Goal: Navigation & Orientation: Find specific page/section

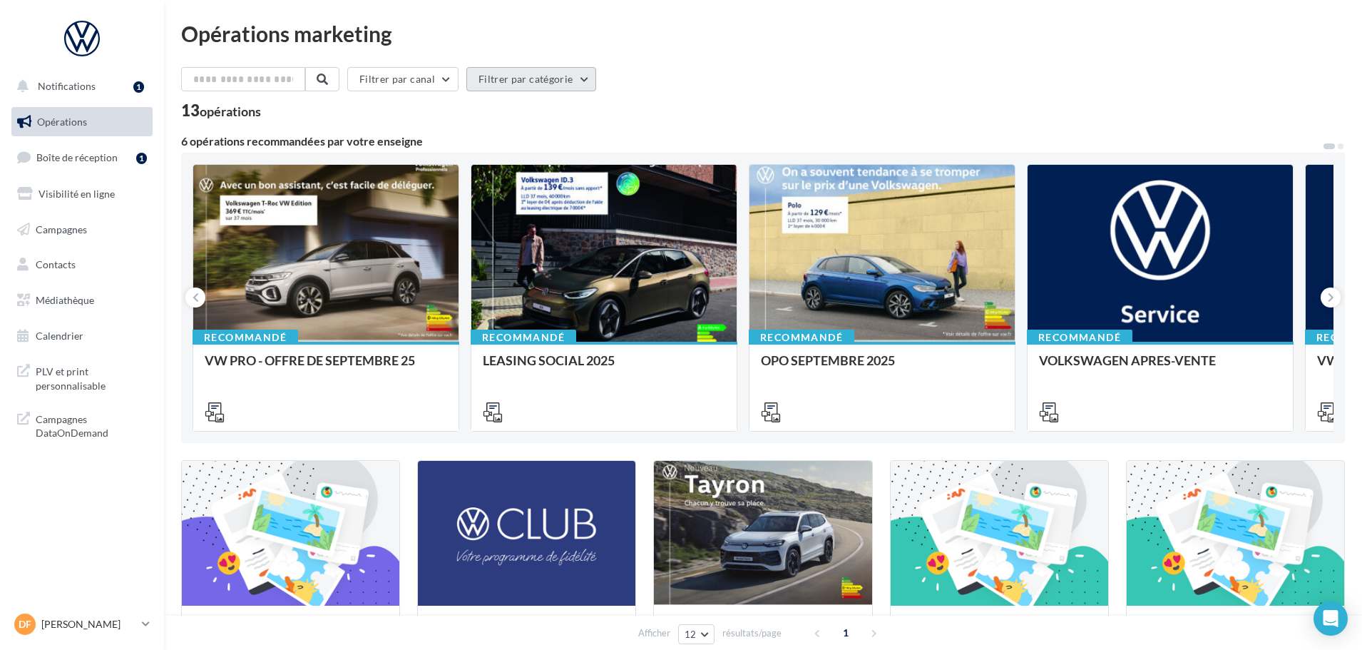
click at [588, 81] on button "Filtrer par catégorie" at bounding box center [531, 79] width 130 height 24
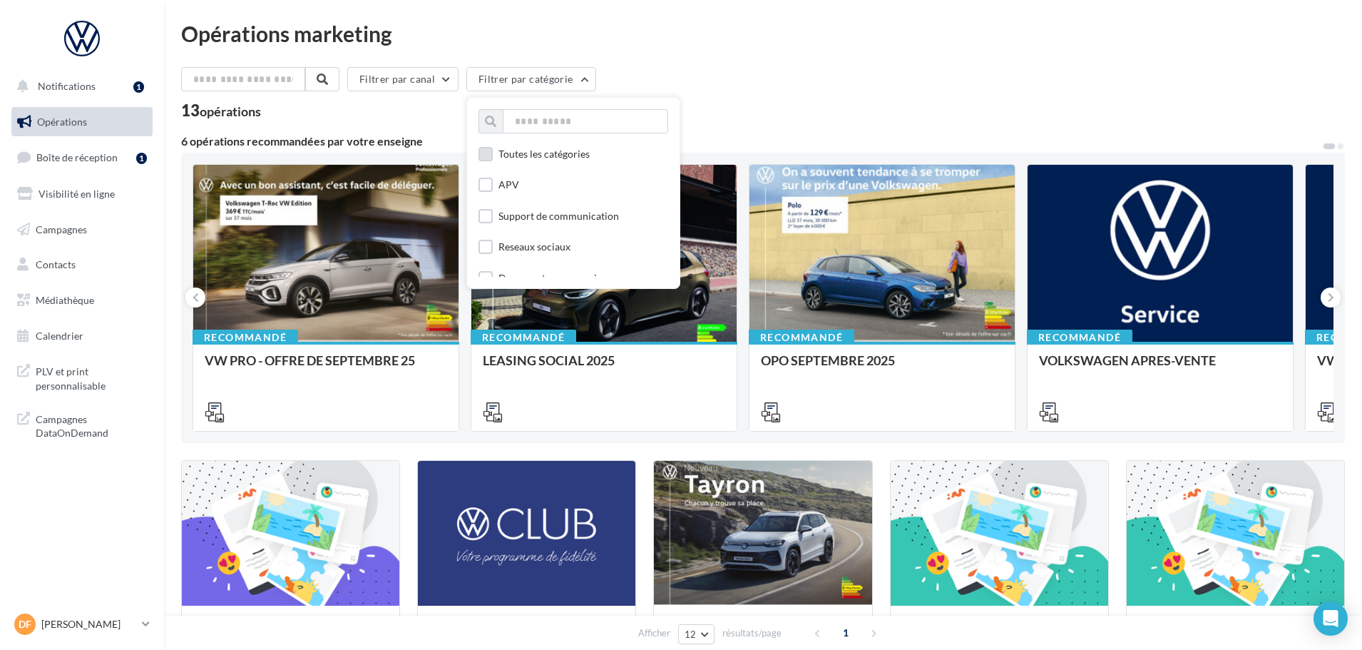
click at [539, 155] on div "Toutes les catégories" at bounding box center [544, 154] width 91 height 14
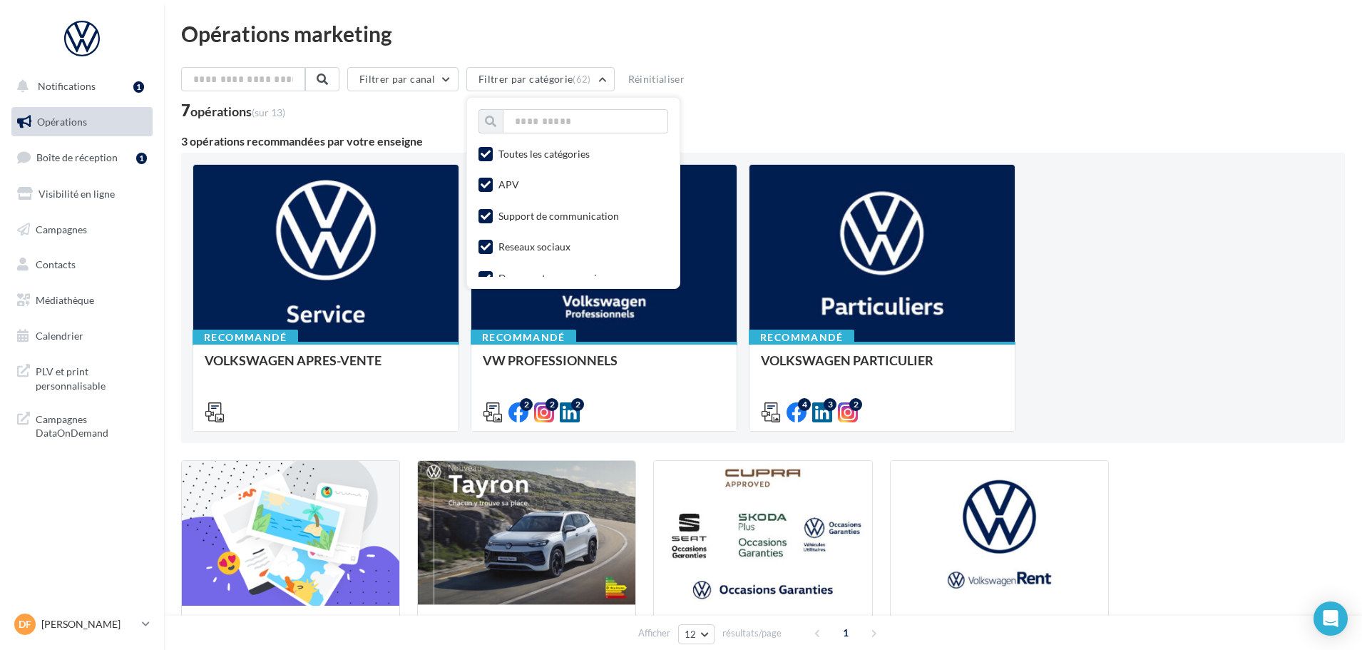
click at [837, 87] on div "Filtrer par canal Filtrer par catégorie (62) Toutes les catégories APV Support …" at bounding box center [763, 82] width 1164 height 30
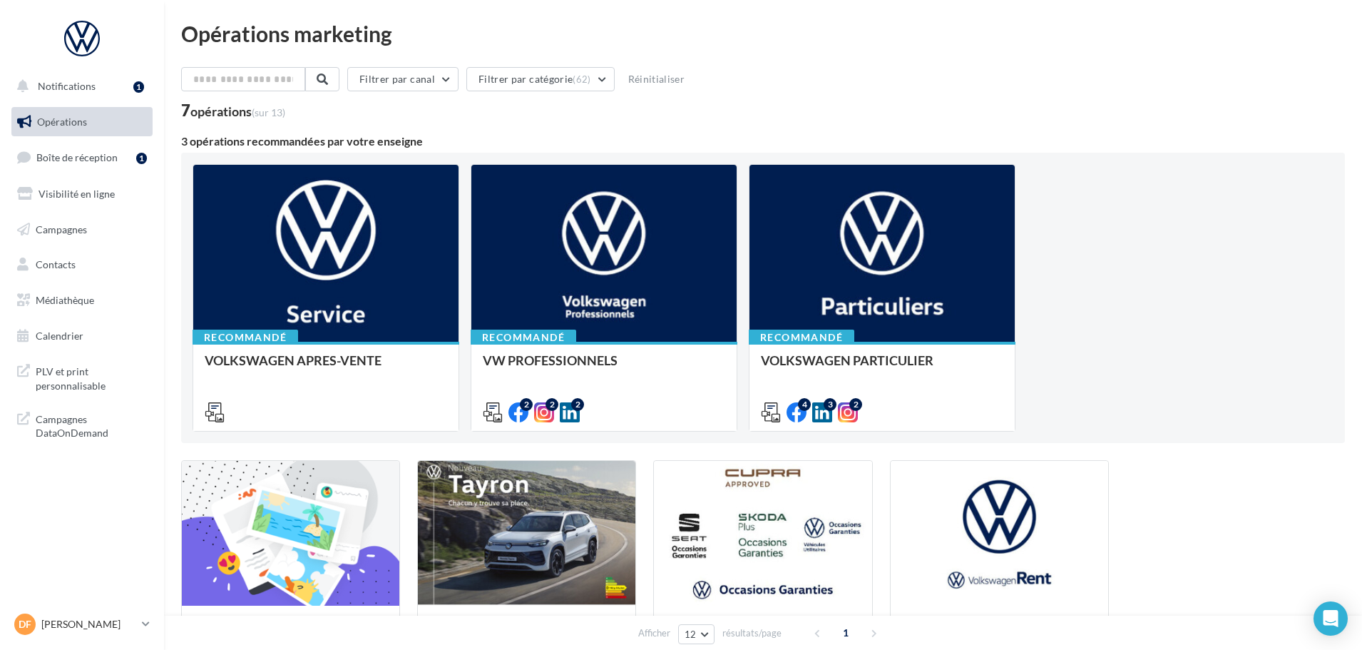
drag, startPoint x: 983, startPoint y: 117, endPoint x: 974, endPoint y: 102, distance: 17.6
click at [983, 115] on div "7 opérations (sur 13)" at bounding box center [763, 112] width 1164 height 19
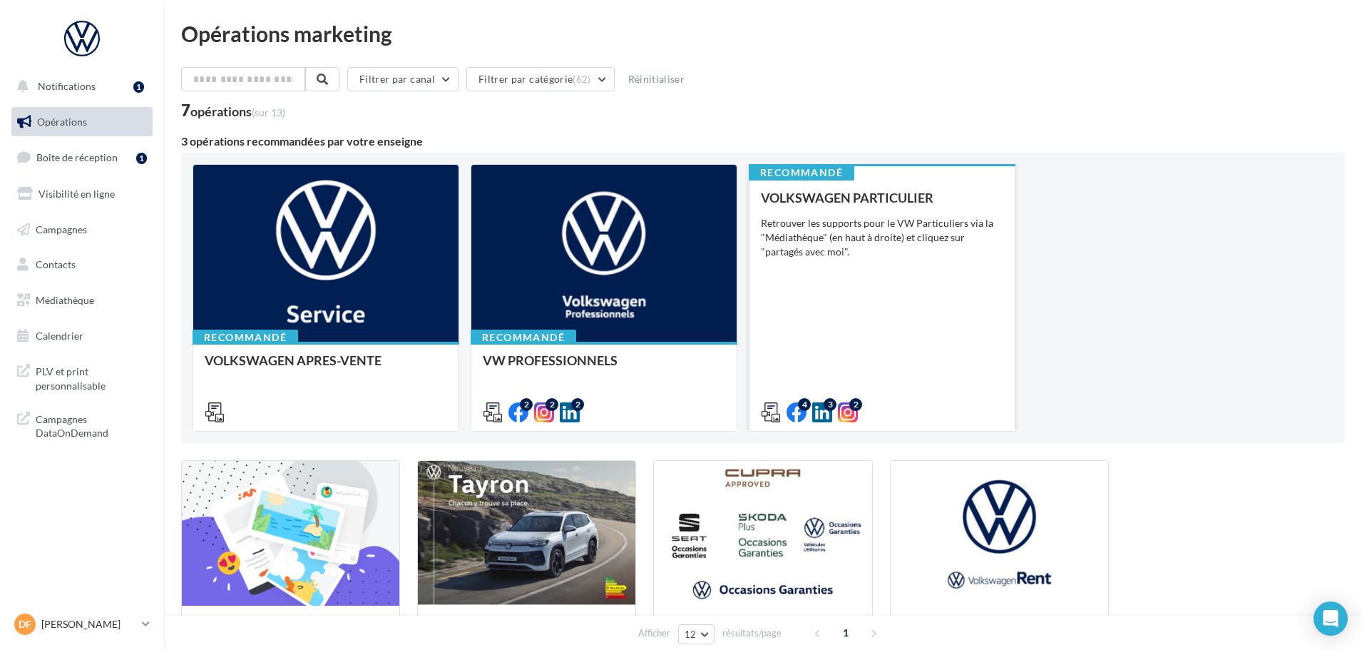
click at [834, 285] on div "VOLKSWAGEN PARTICULIER Retrouver les supports pour le VW Particuliers via la "M…" at bounding box center [882, 304] width 243 height 228
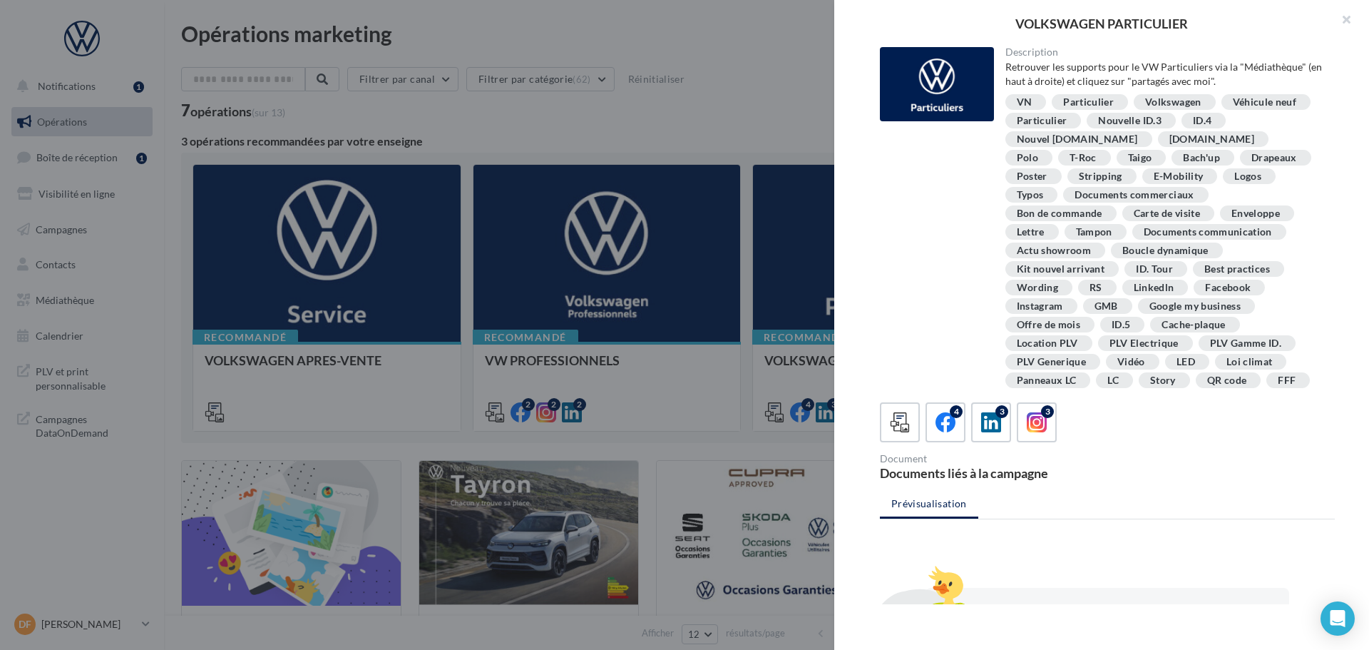
click at [600, 128] on div at bounding box center [684, 325] width 1369 height 650
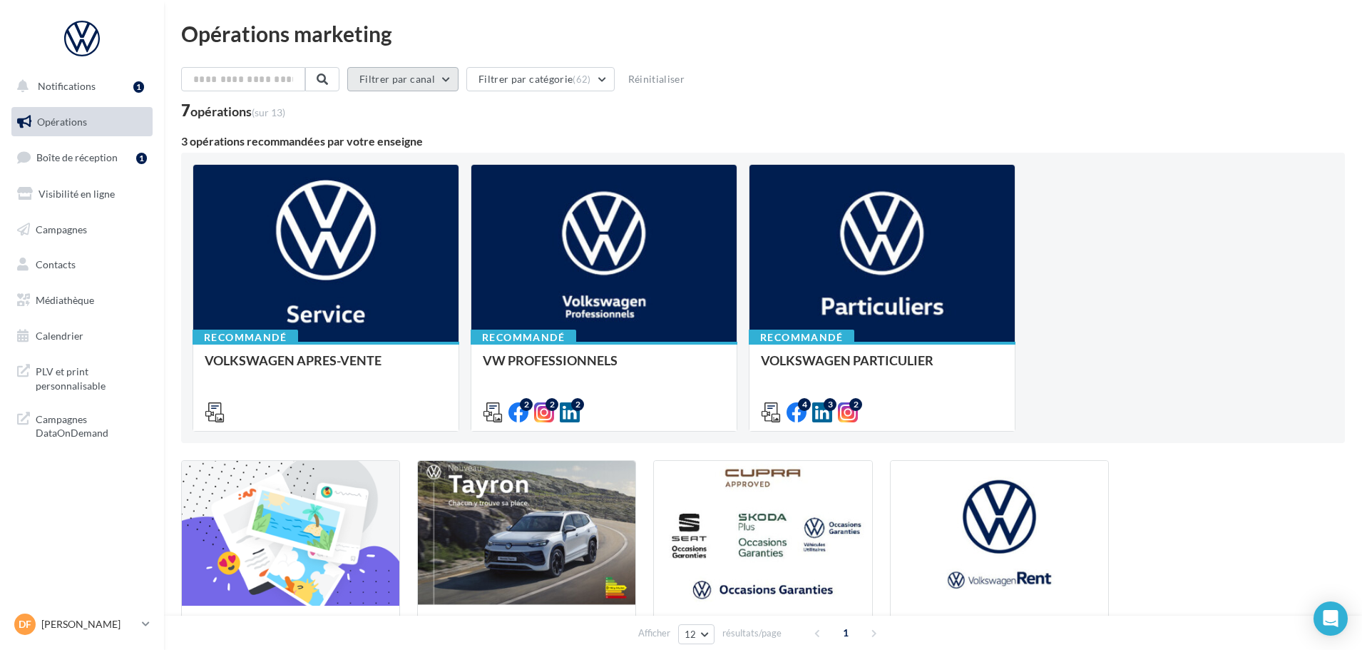
click at [449, 81] on button "Filtrer par canal" at bounding box center [402, 79] width 111 height 24
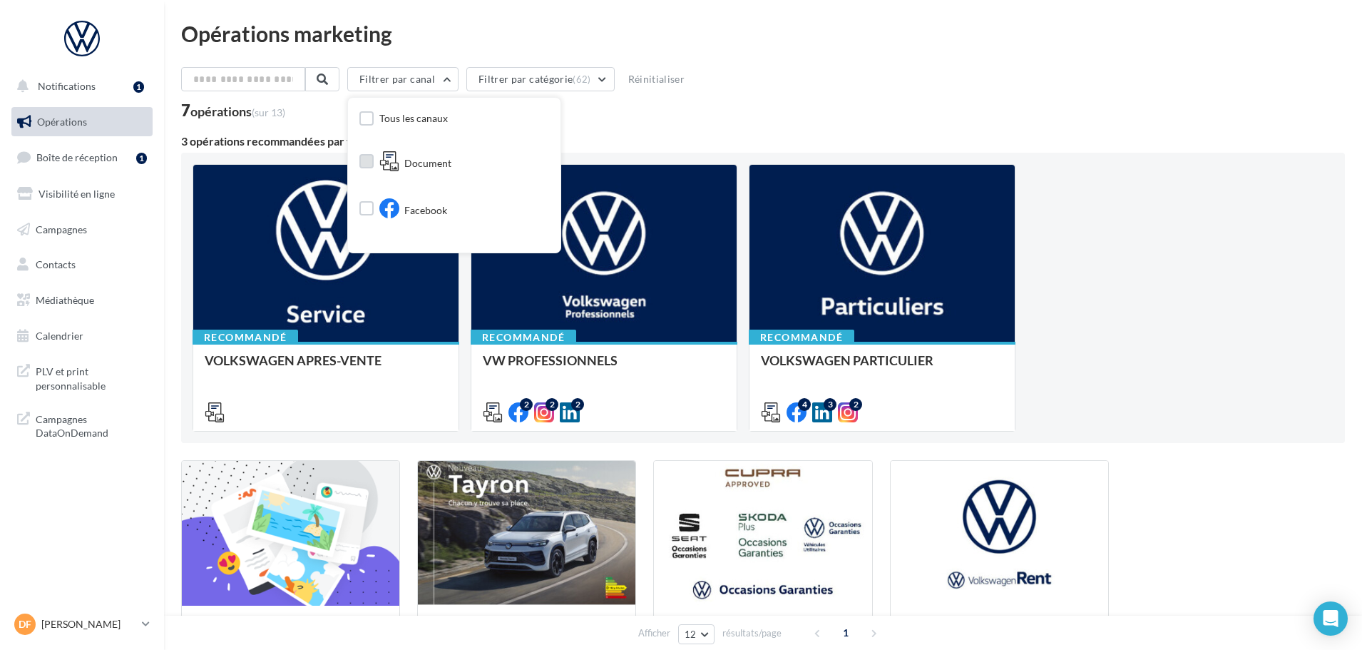
click at [441, 165] on span "Document" at bounding box center [427, 163] width 47 height 14
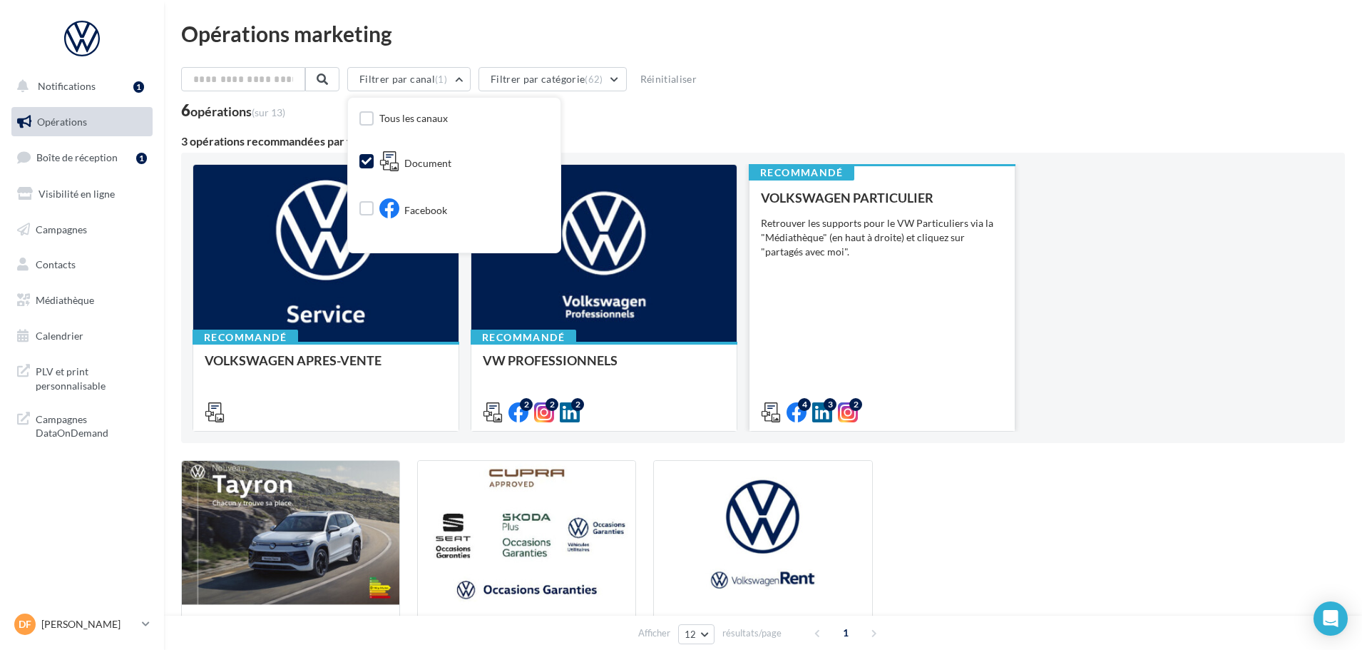
click at [796, 275] on div "VOLKSWAGEN PARTICULIER Retrouver les supports pour le VW Particuliers via la "M…" at bounding box center [882, 304] width 243 height 228
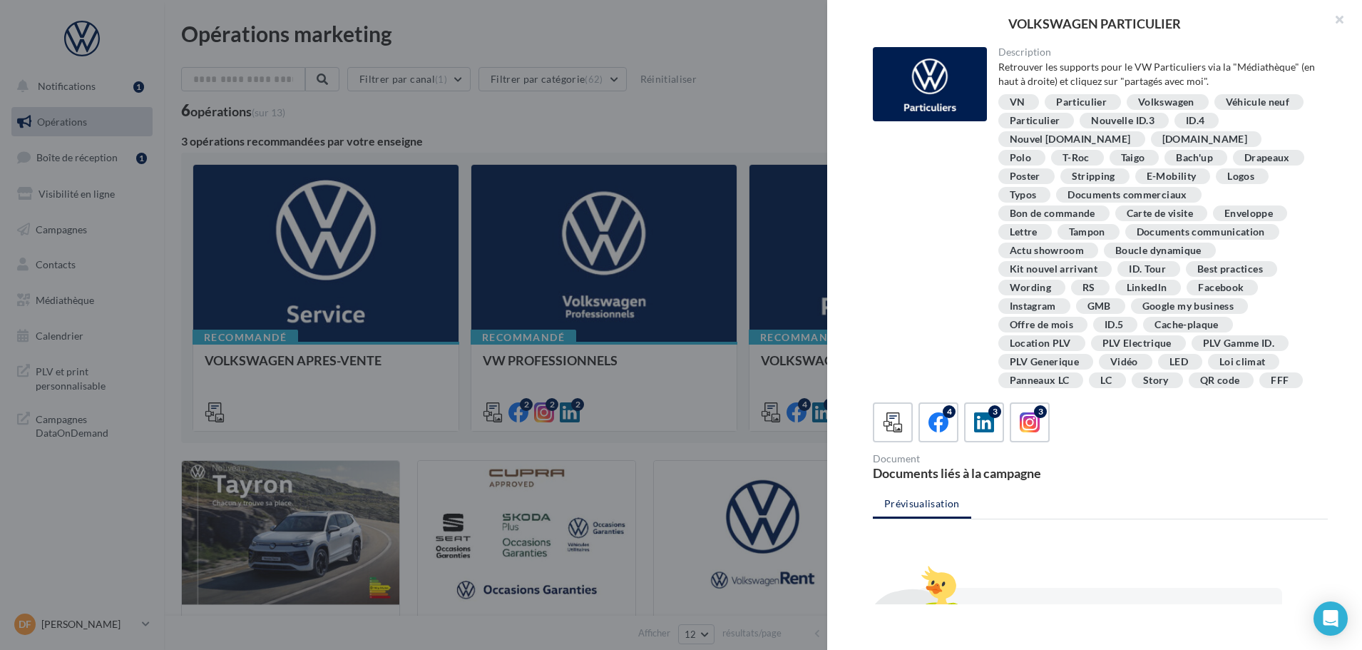
click at [784, 90] on div at bounding box center [681, 325] width 1362 height 650
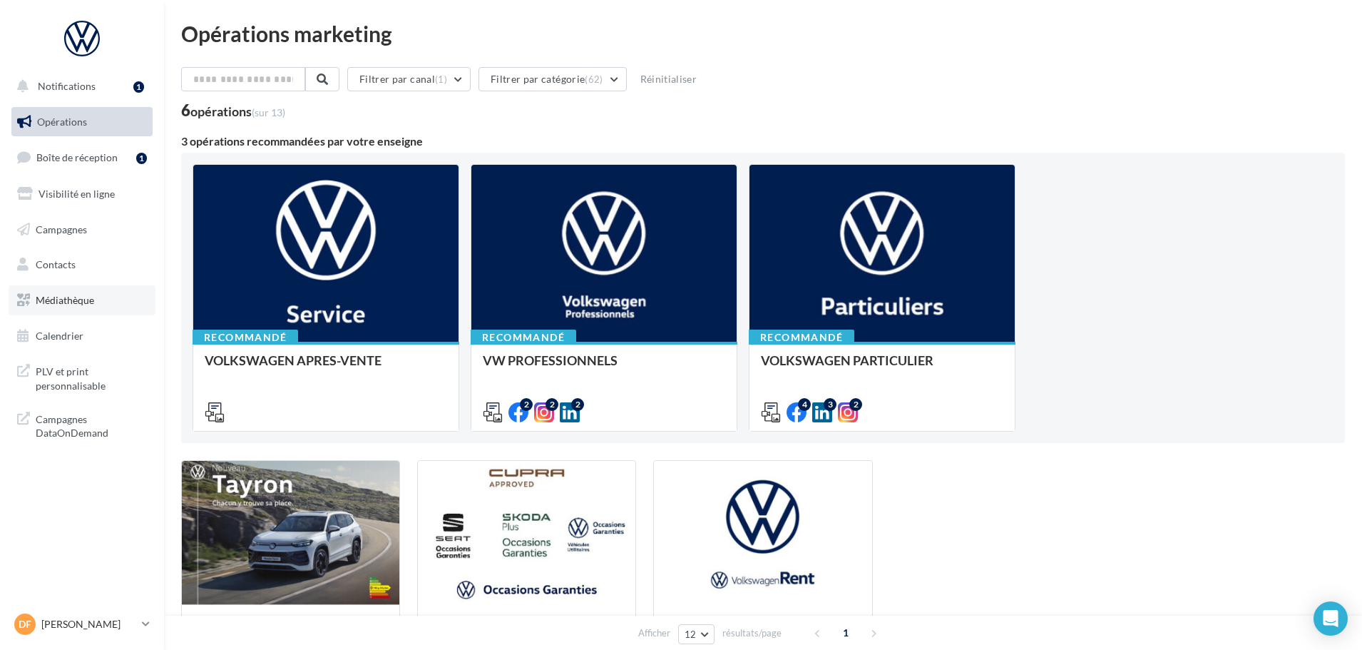
click at [73, 301] on span "Médiathèque" at bounding box center [65, 300] width 58 height 12
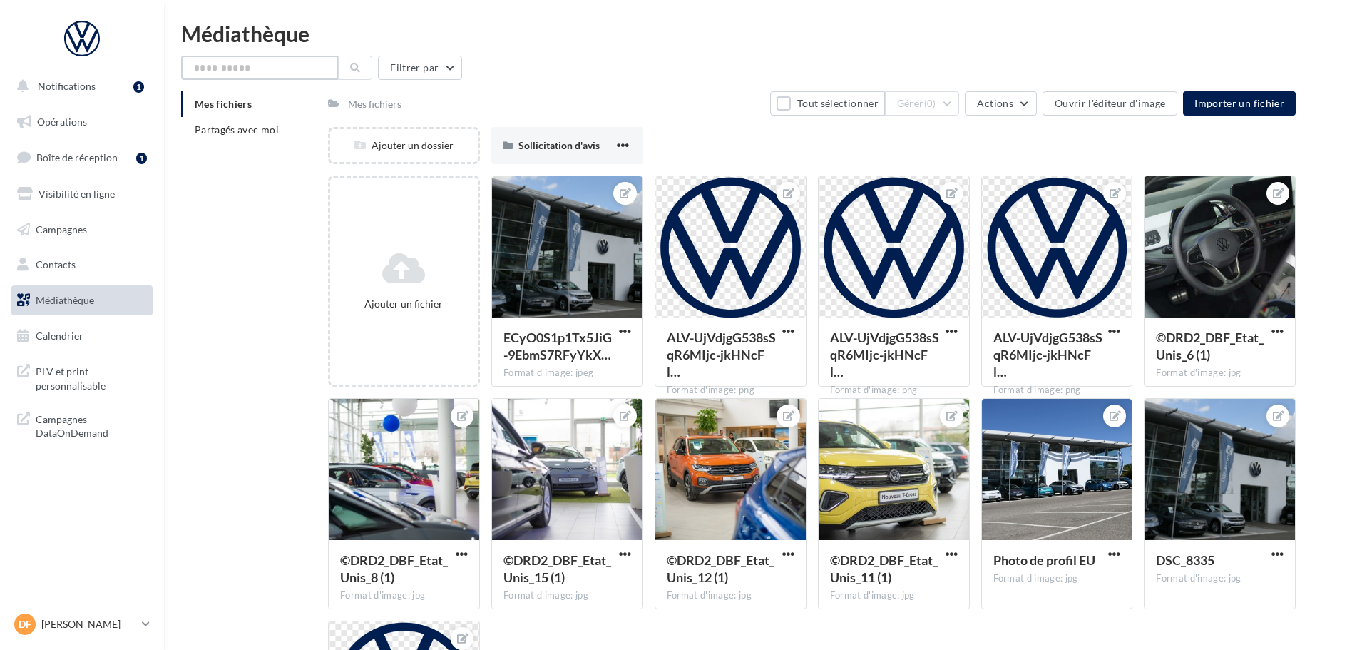
click at [205, 72] on input "text" at bounding box center [259, 68] width 157 height 24
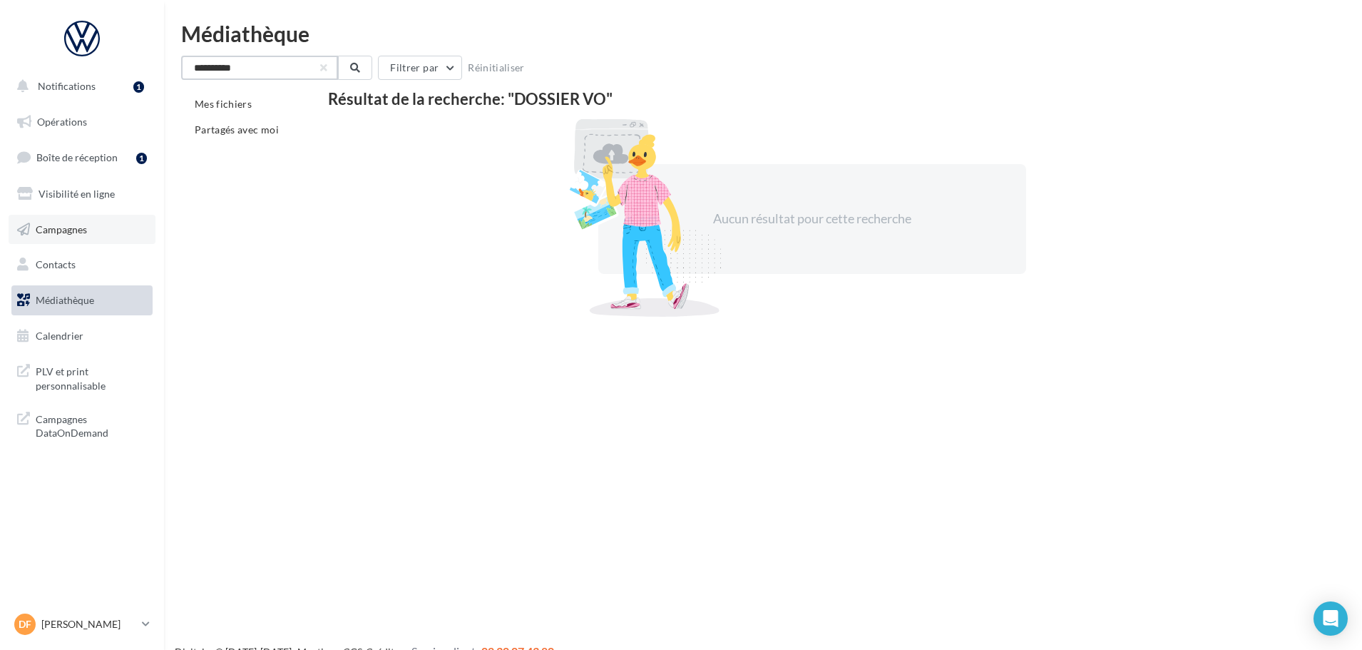
type input "**********"
click at [54, 230] on span "Campagnes" at bounding box center [61, 229] width 51 height 12
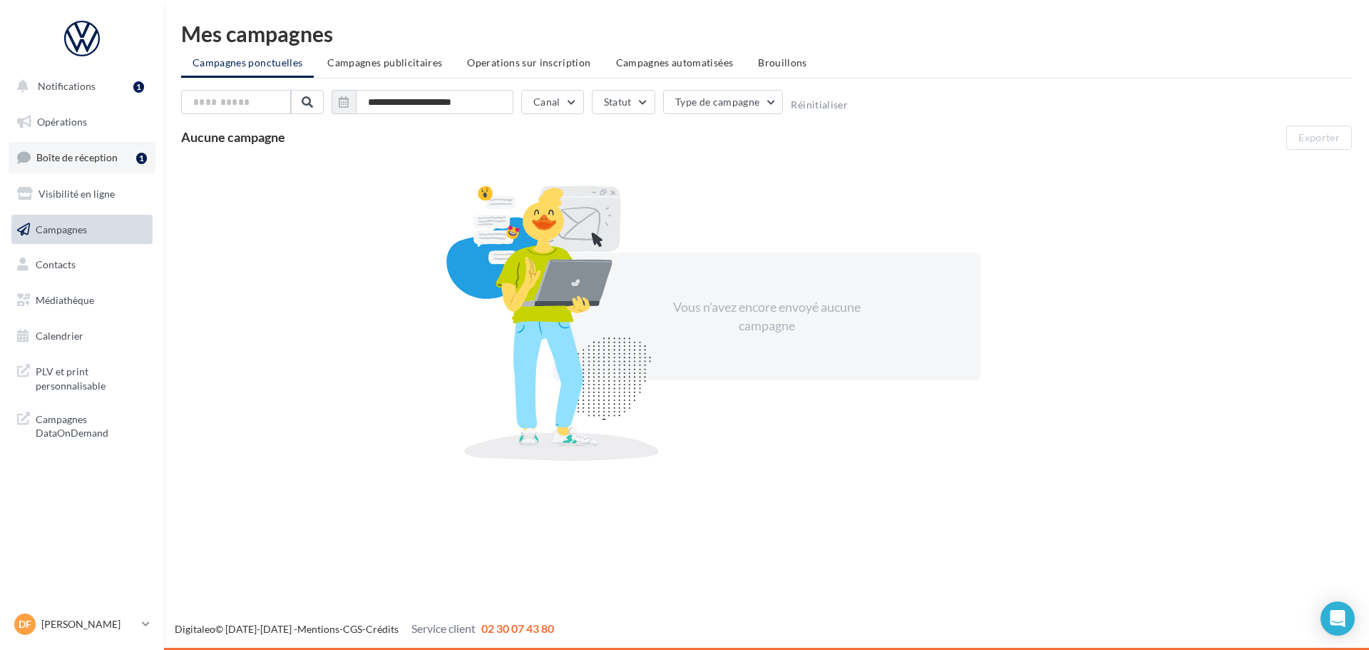
click at [57, 161] on span "Boîte de réception" at bounding box center [76, 157] width 81 height 12
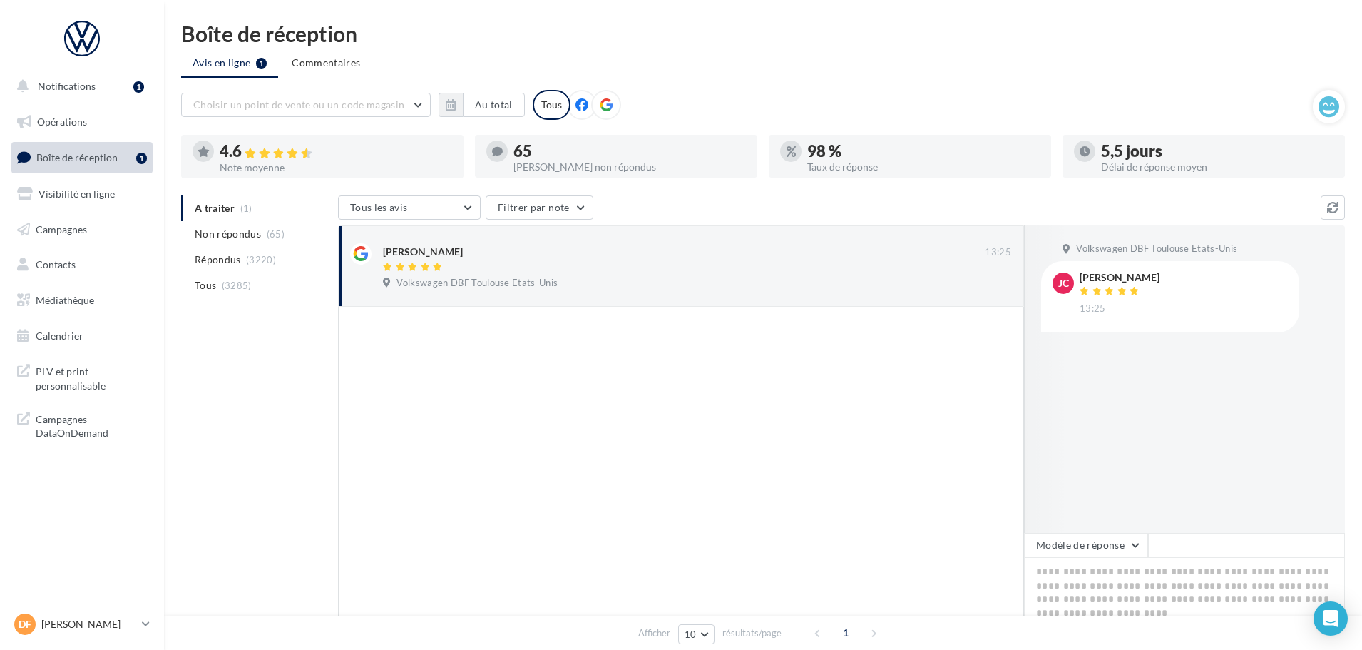
click at [83, 163] on span "Boîte de réception" at bounding box center [76, 157] width 81 height 12
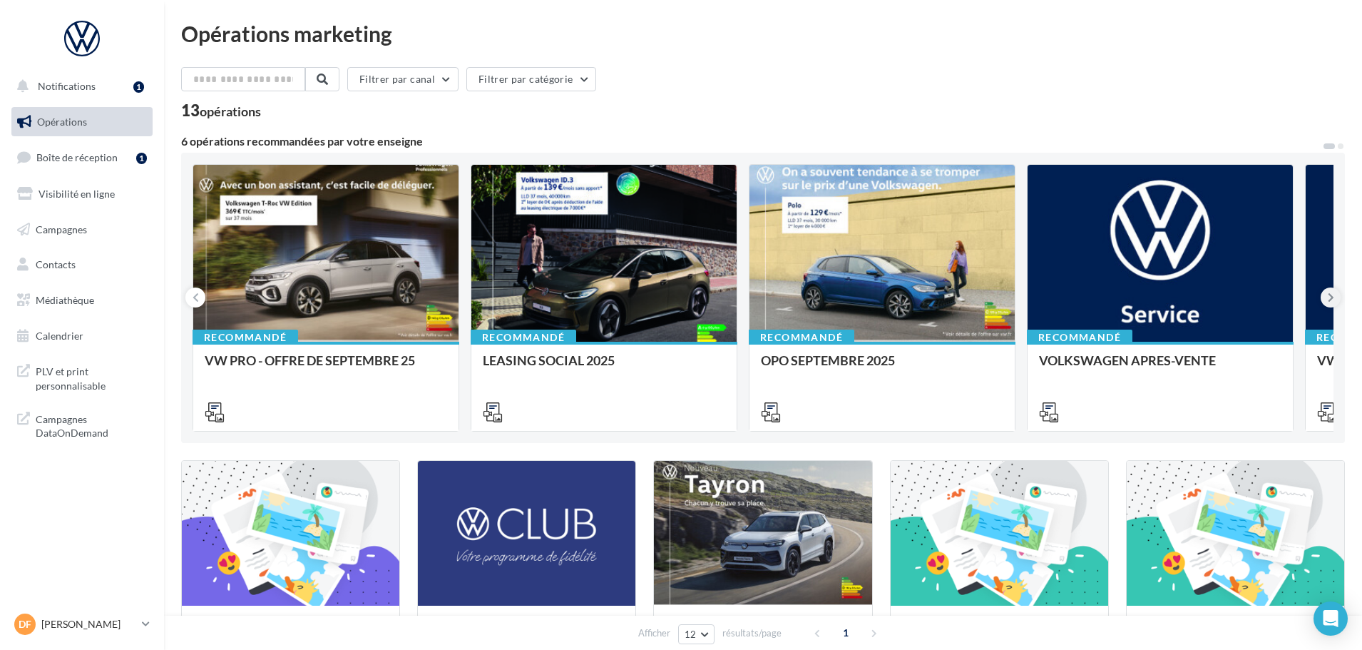
click at [1327, 292] on button at bounding box center [1331, 297] width 20 height 20
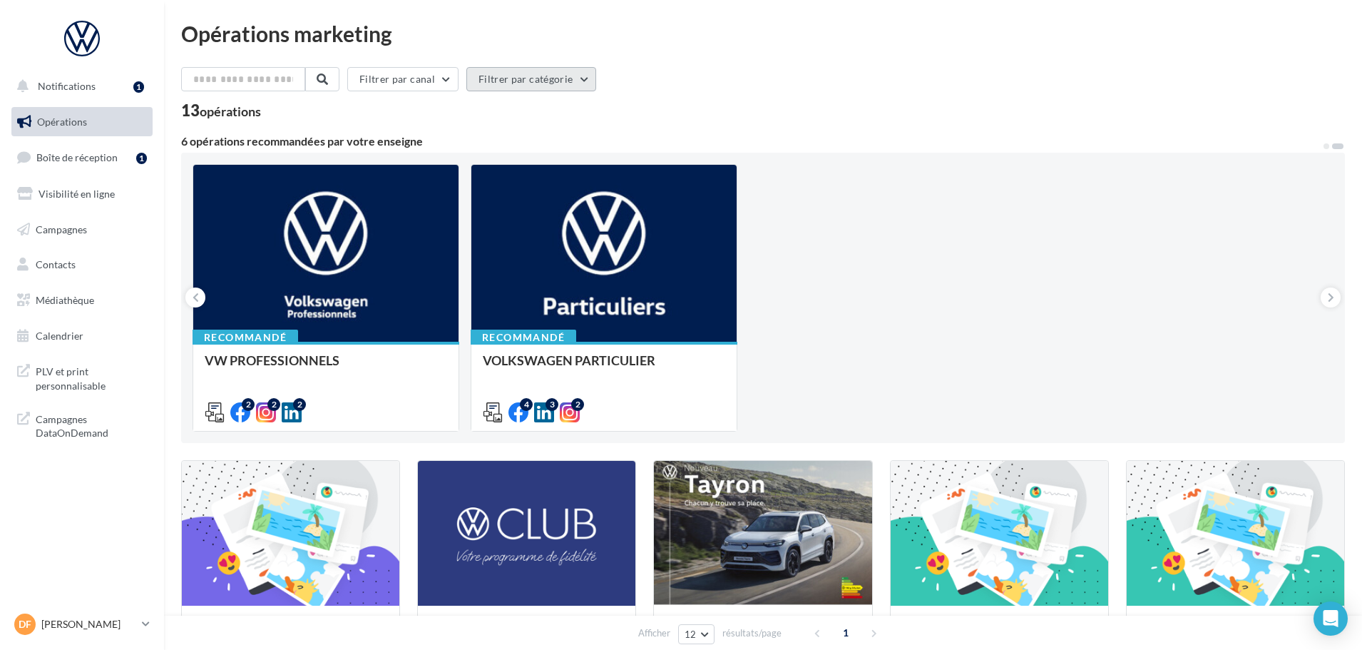
click at [591, 80] on button "Filtrer par catégorie" at bounding box center [531, 79] width 130 height 24
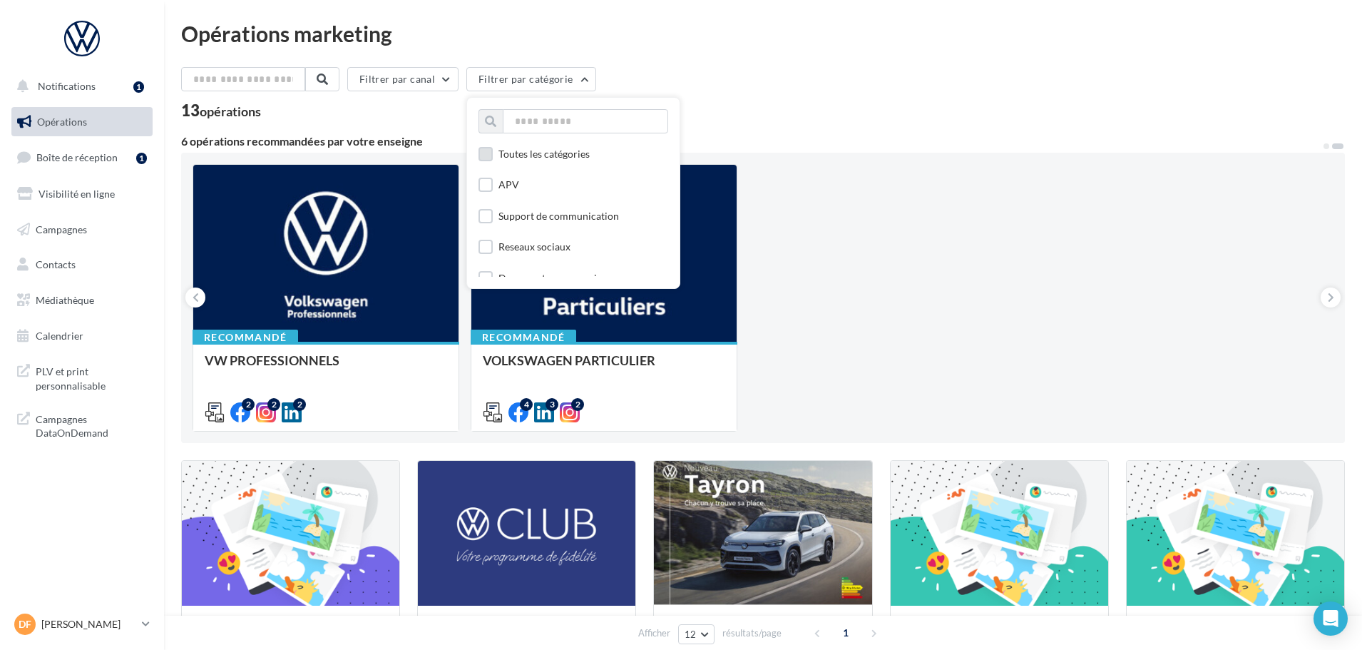
click at [493, 157] on label at bounding box center [486, 154] width 14 height 14
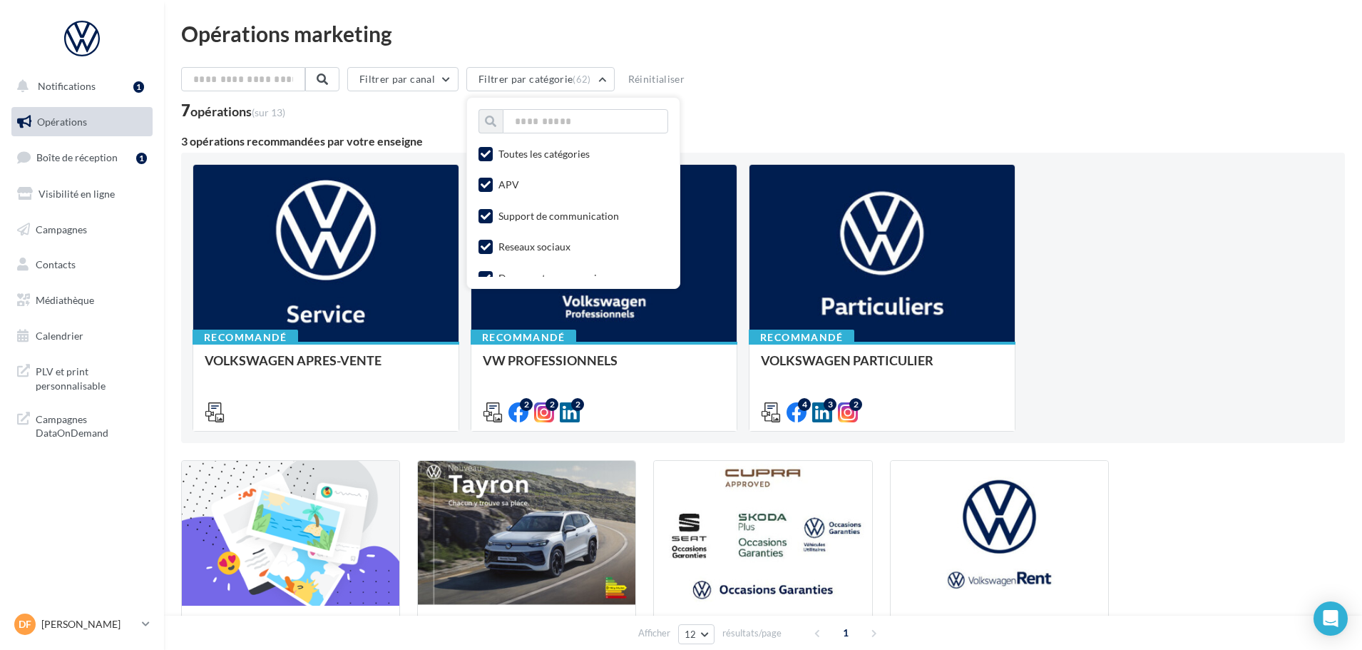
click at [491, 157] on icon at bounding box center [486, 154] width 10 height 10
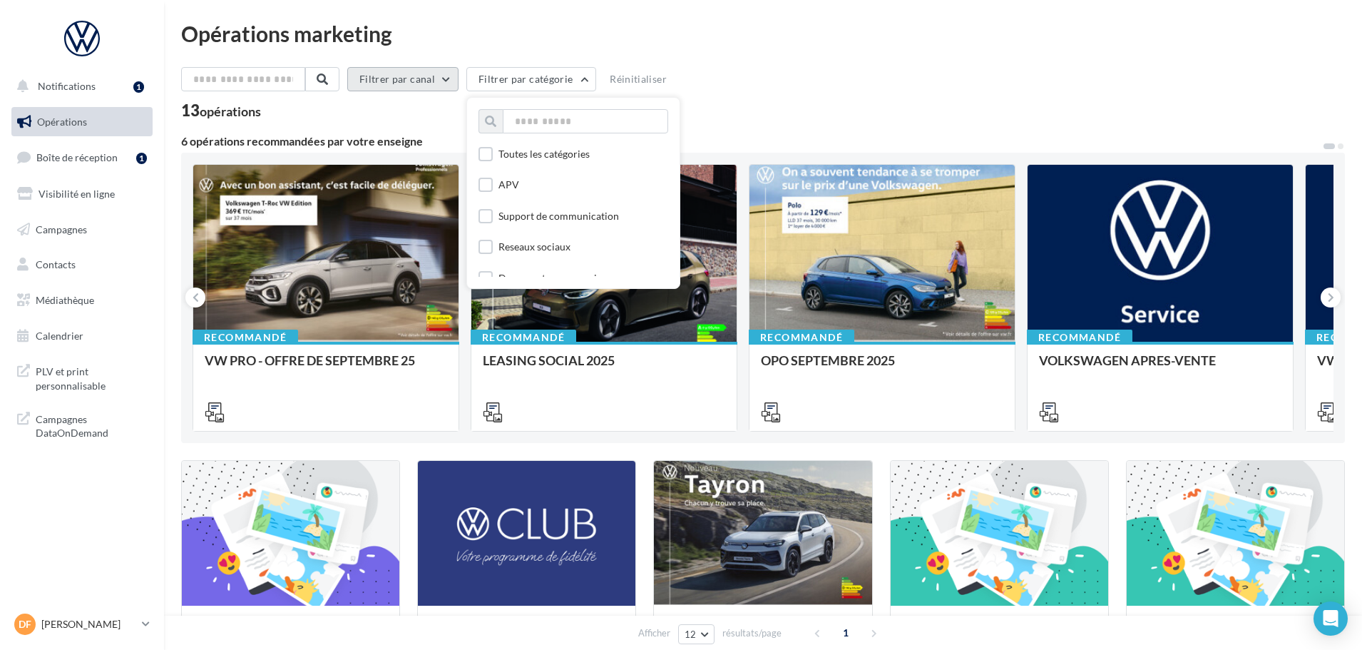
click at [417, 81] on button "Filtrer par canal" at bounding box center [402, 79] width 111 height 24
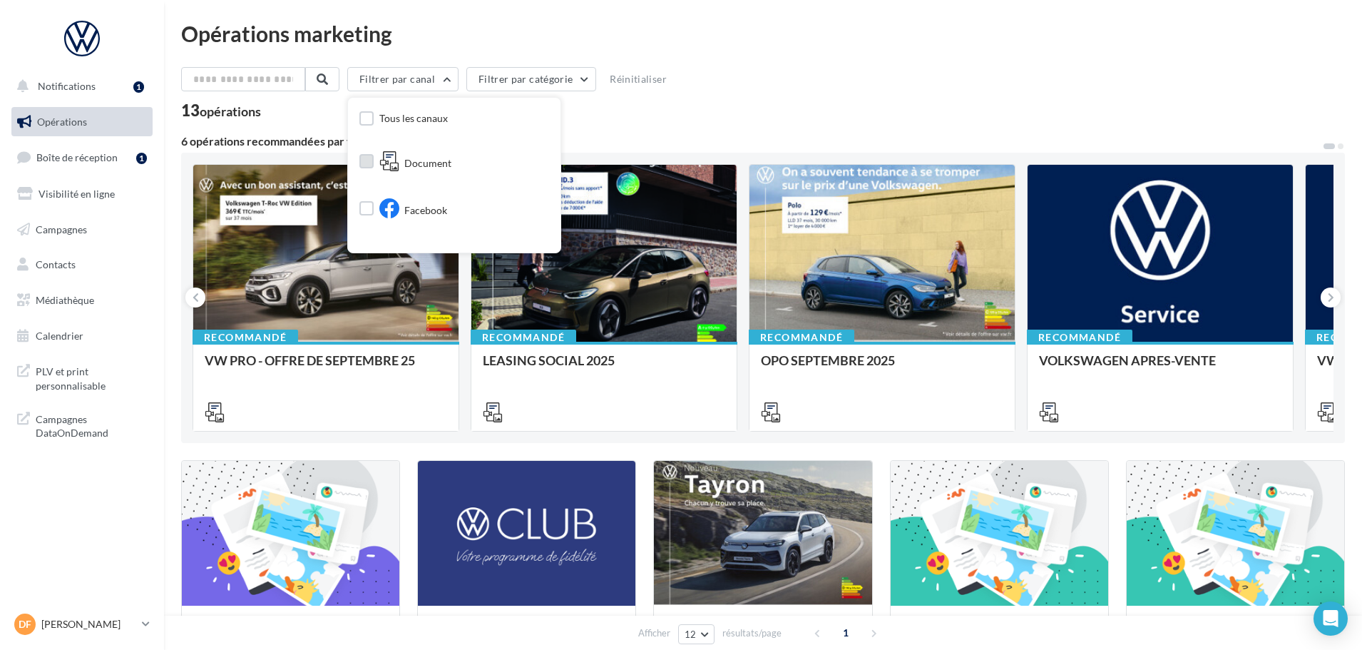
click at [429, 163] on span "Document" at bounding box center [427, 163] width 47 height 14
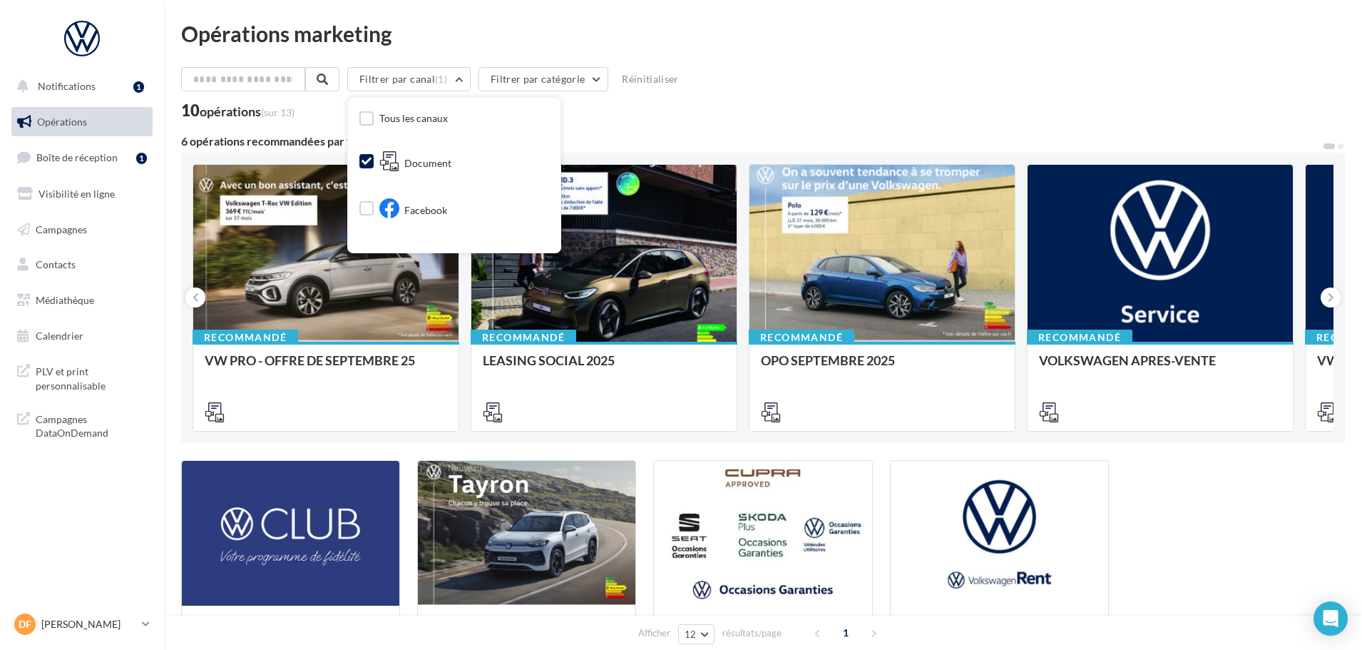
click at [643, 125] on div "Filtrer par canal (1) Tous les canaux Document Facebook Instagram Post LinkedIn…" at bounding box center [763, 404] width 1164 height 674
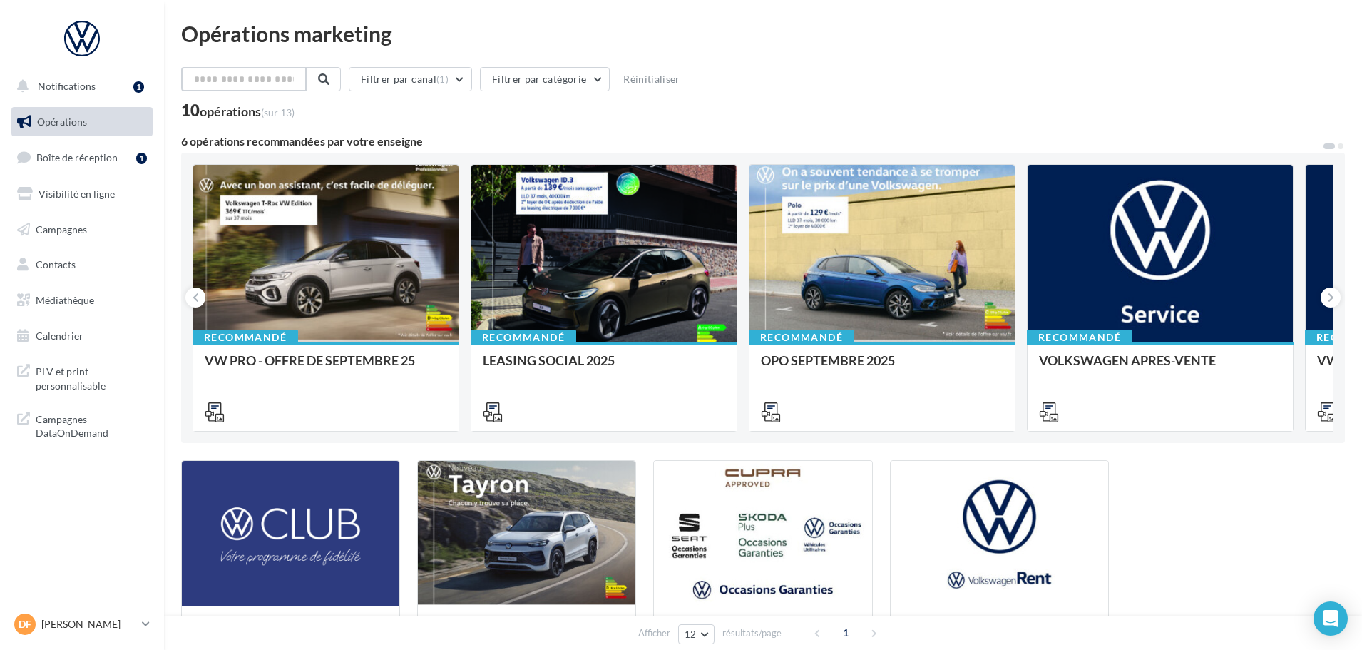
click at [220, 81] on input "text" at bounding box center [244, 79] width 126 height 24
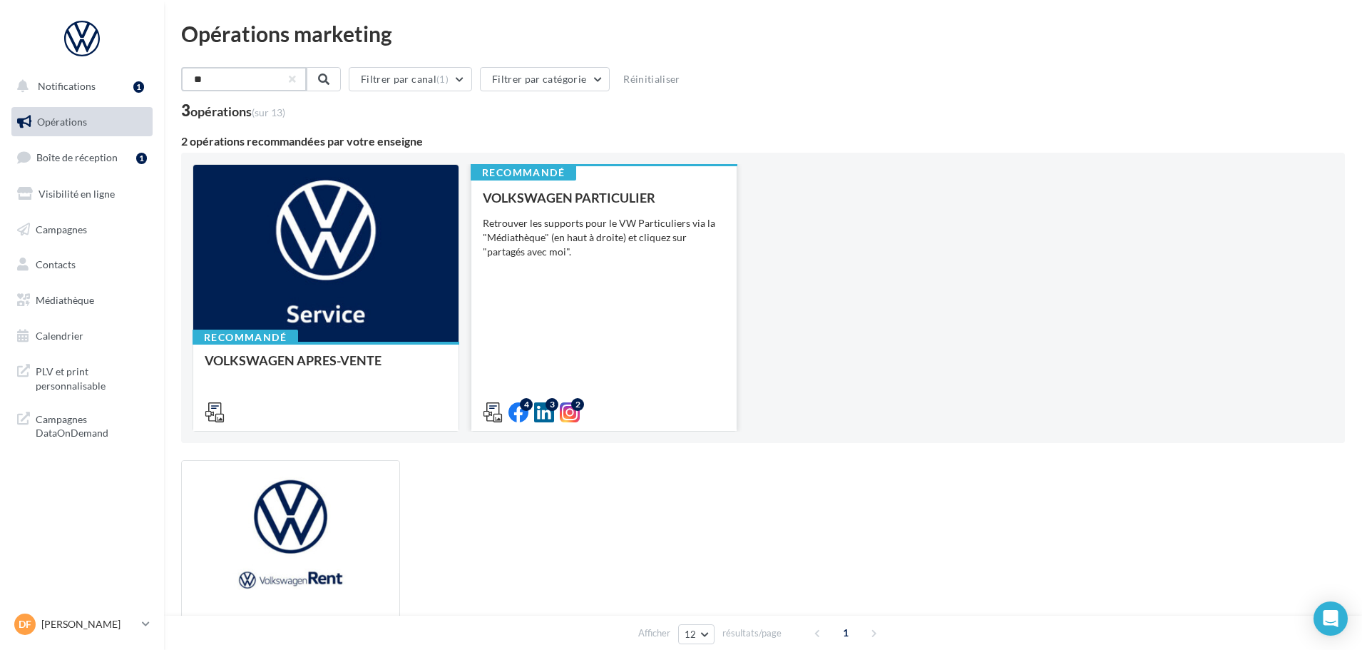
type input "**"
click at [563, 260] on div "VOLKSWAGEN PARTICULIER Retrouver les supports pour le VW Particuliers via la "M…" at bounding box center [604, 304] width 243 height 228
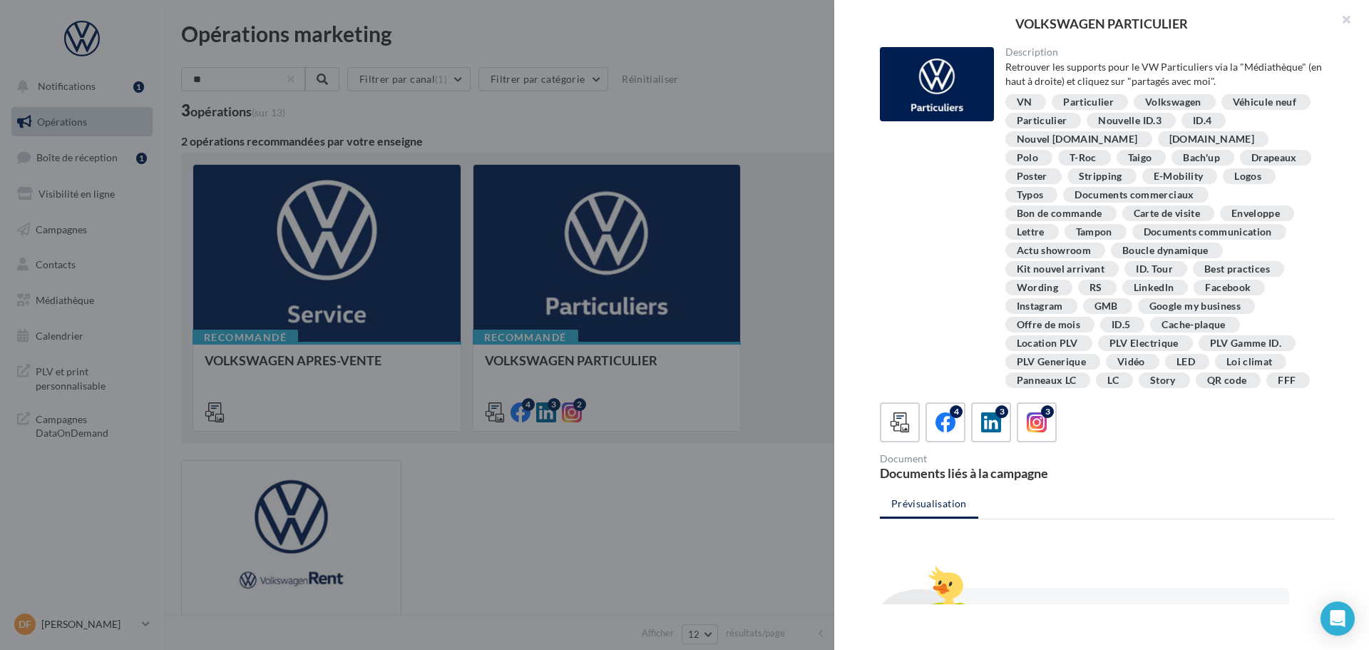
click at [1075, 194] on div "Documents commerciaux" at bounding box center [1134, 195] width 119 height 11
click at [928, 101] on div at bounding box center [937, 84] width 114 height 74
click at [893, 411] on div at bounding box center [900, 422] width 26 height 26
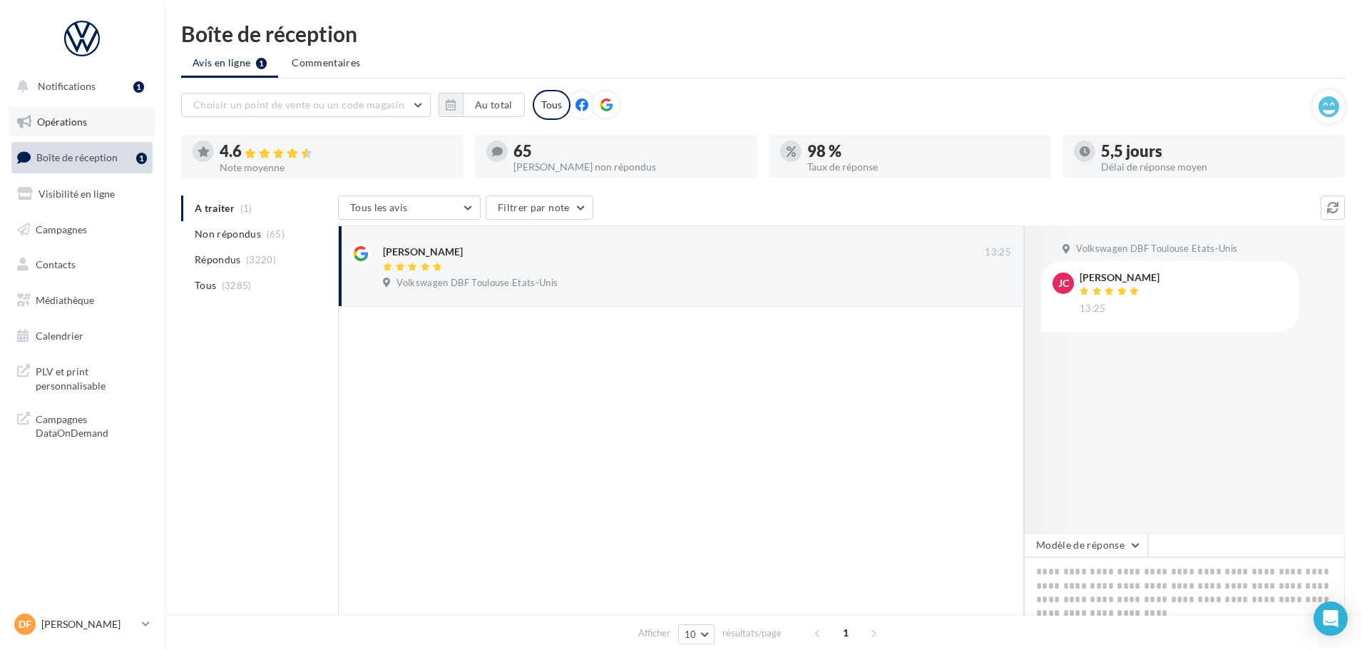
click at [58, 118] on span "Opérations" at bounding box center [62, 122] width 50 height 12
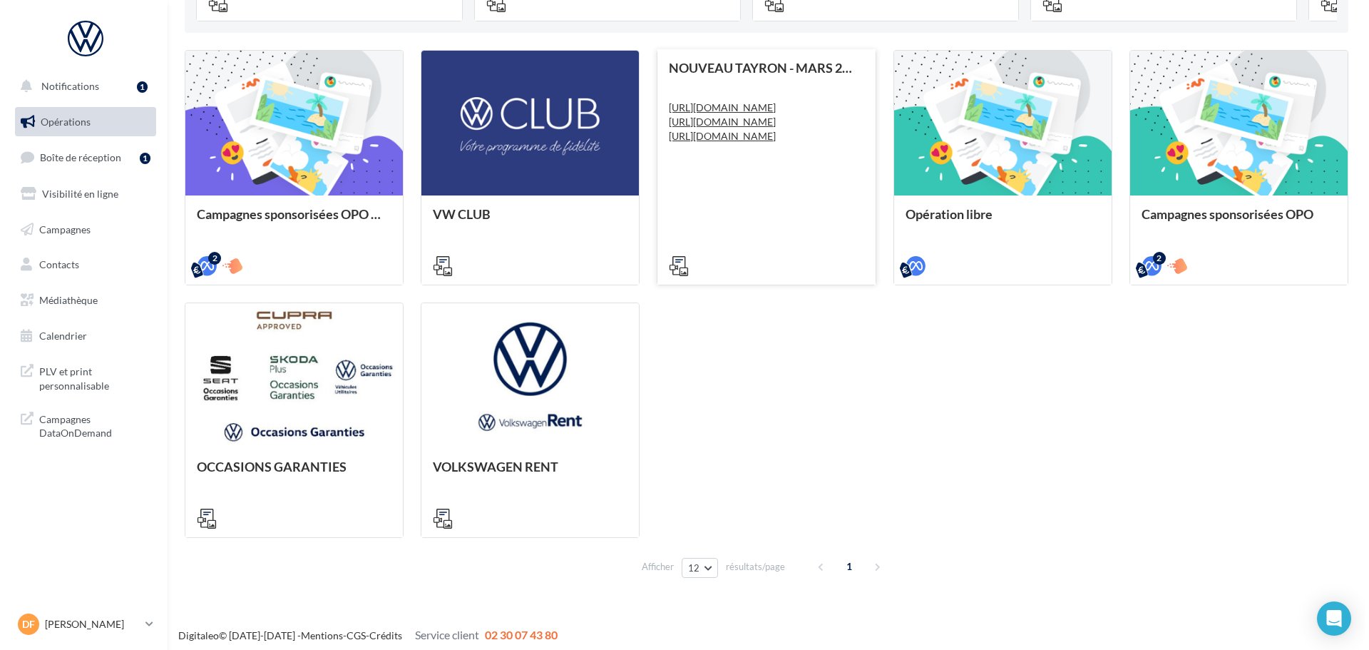
scroll to position [417, 0]
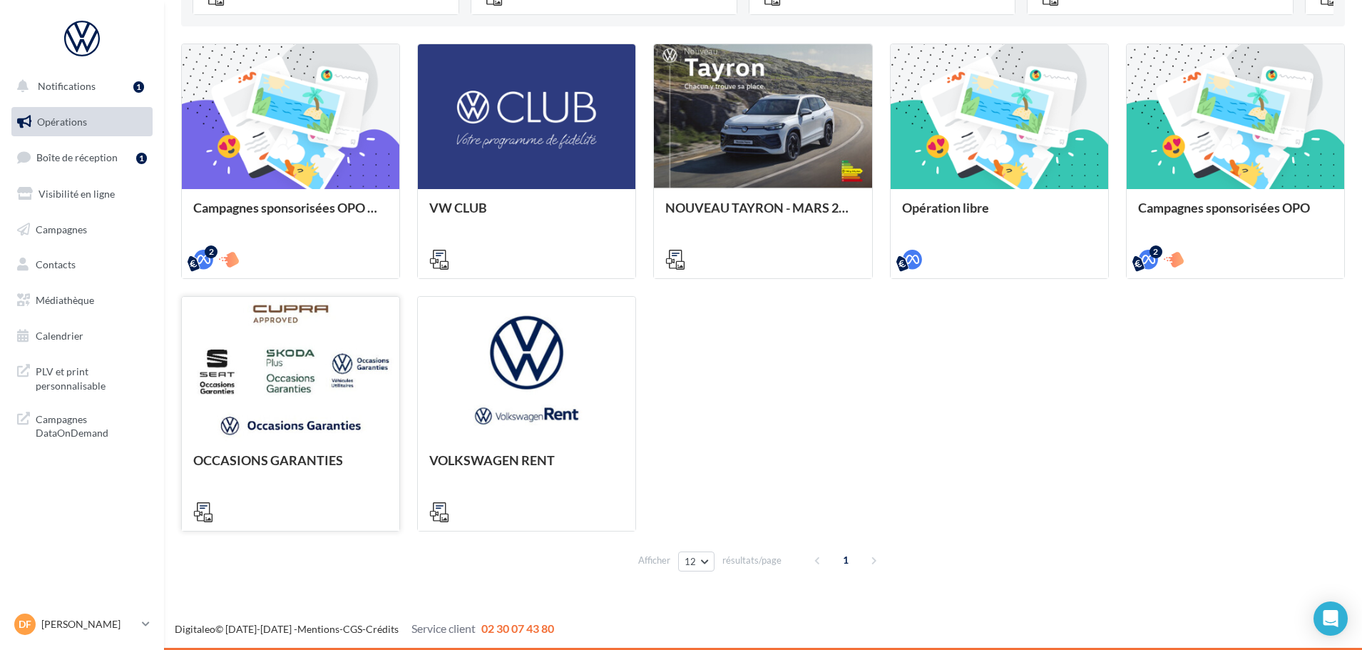
click at [266, 405] on div at bounding box center [291, 370] width 218 height 146
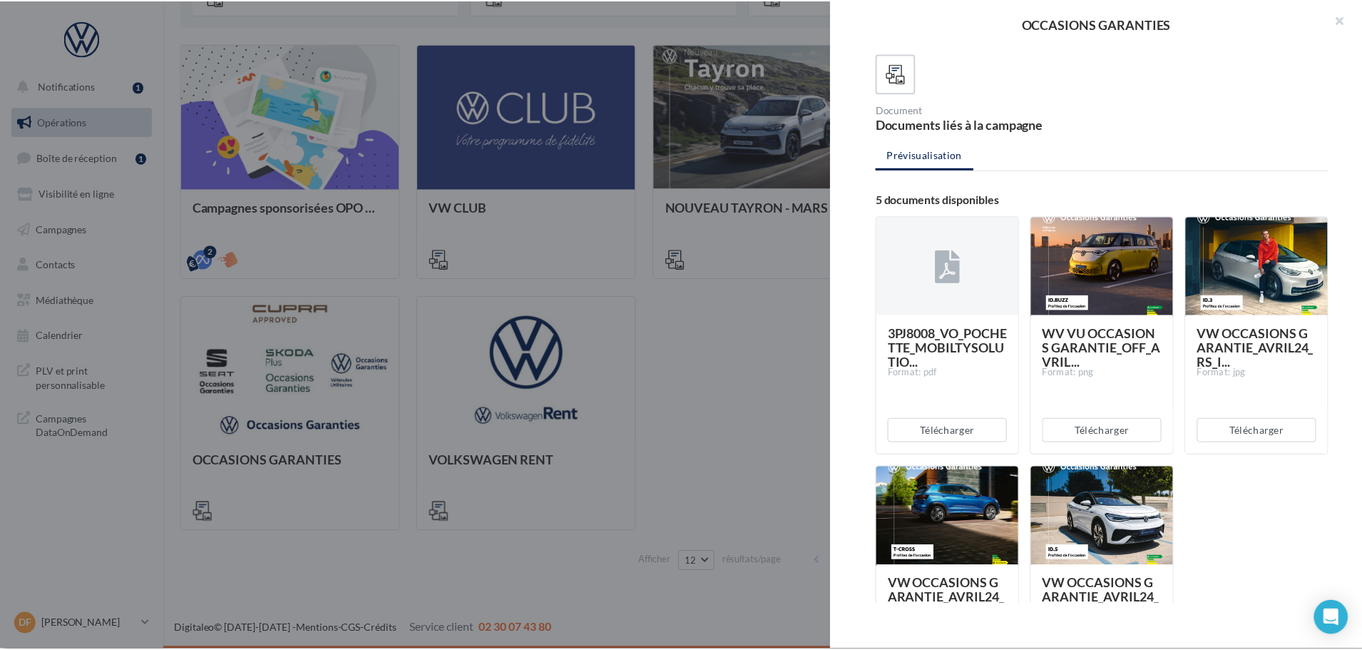
scroll to position [0, 0]
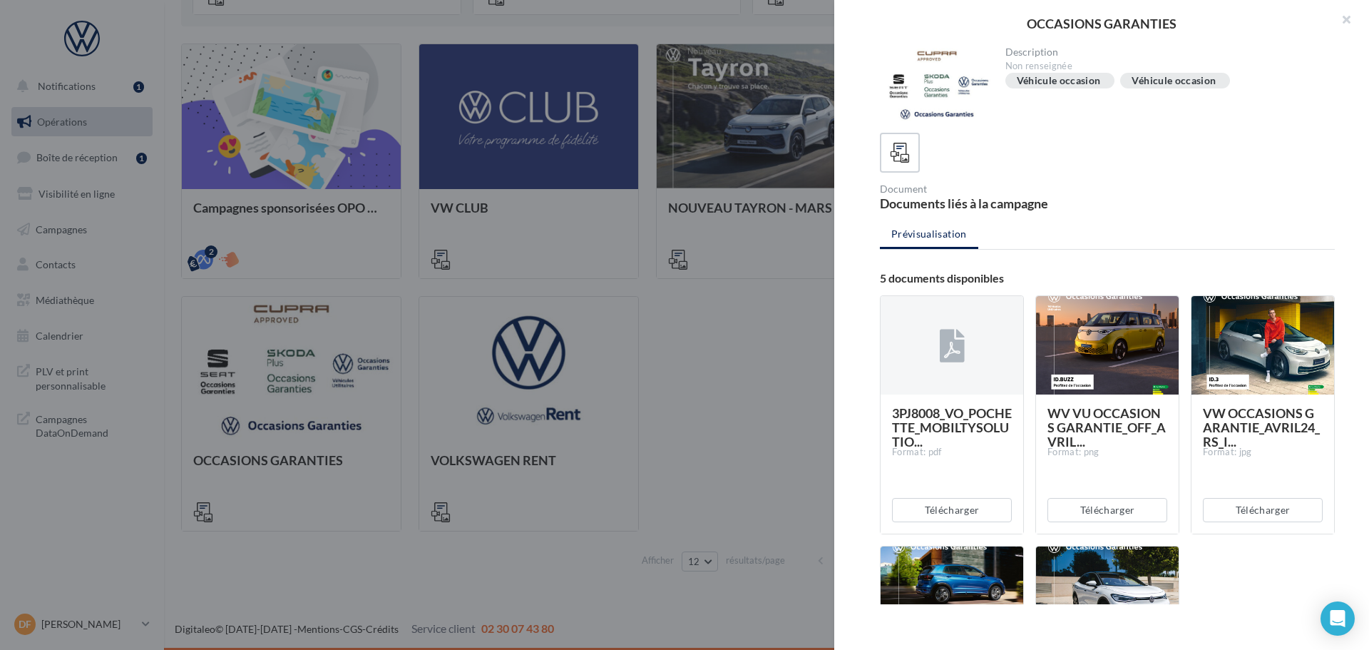
click at [974, 165] on div at bounding box center [1107, 153] width 455 height 40
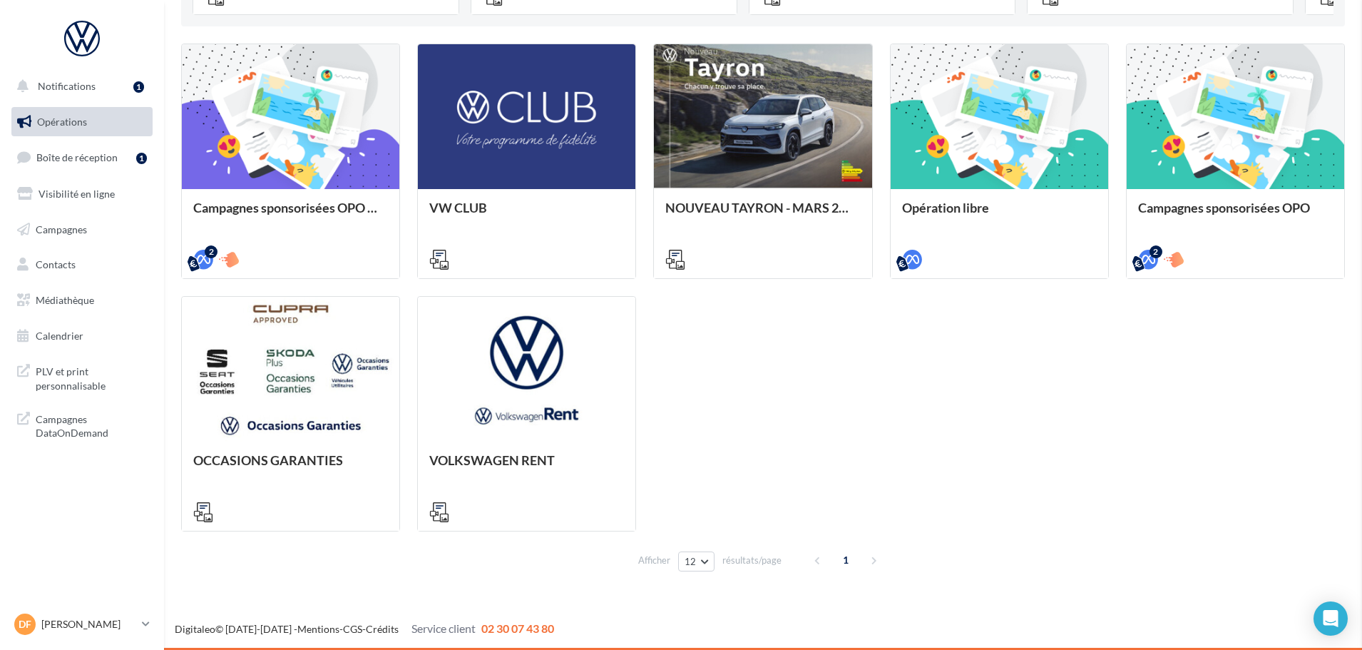
click at [181, 588] on div "OCCASIONS GARANTIES Description Non renseignée Véhicule occasion Véhicule occas…" at bounding box center [763, 588] width 1164 height 0
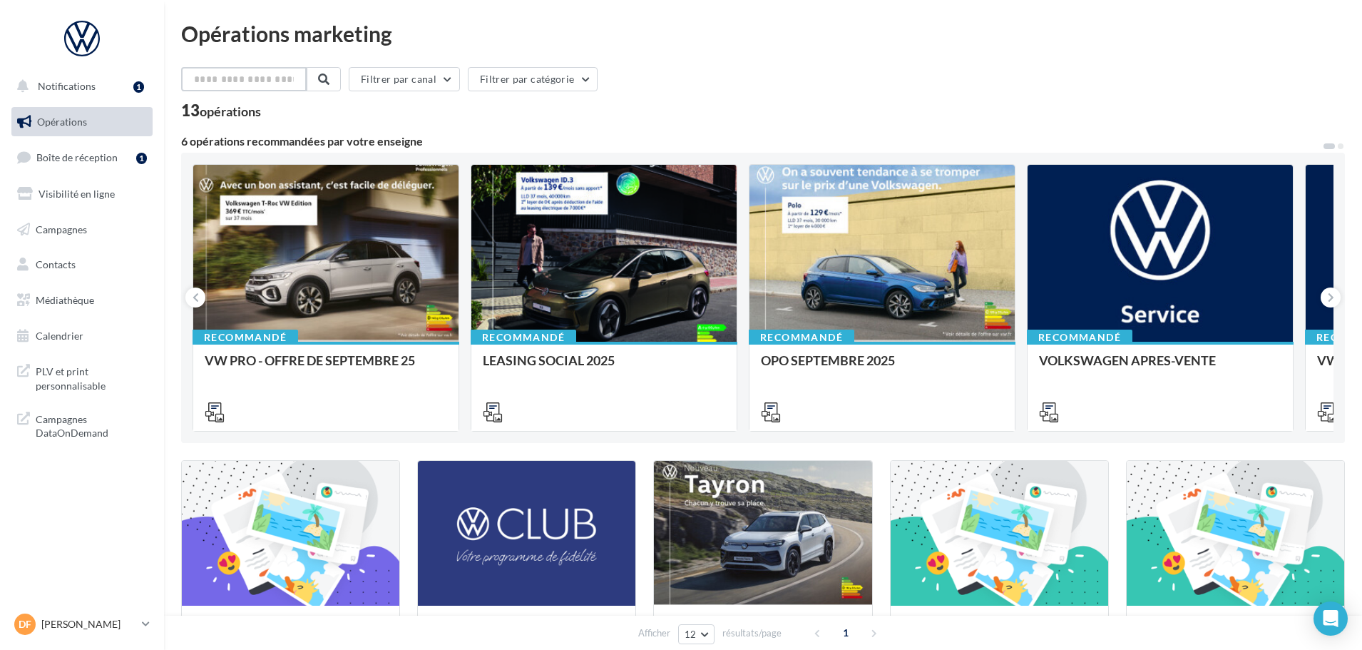
click at [208, 81] on input "text" at bounding box center [244, 79] width 126 height 24
type input "*"
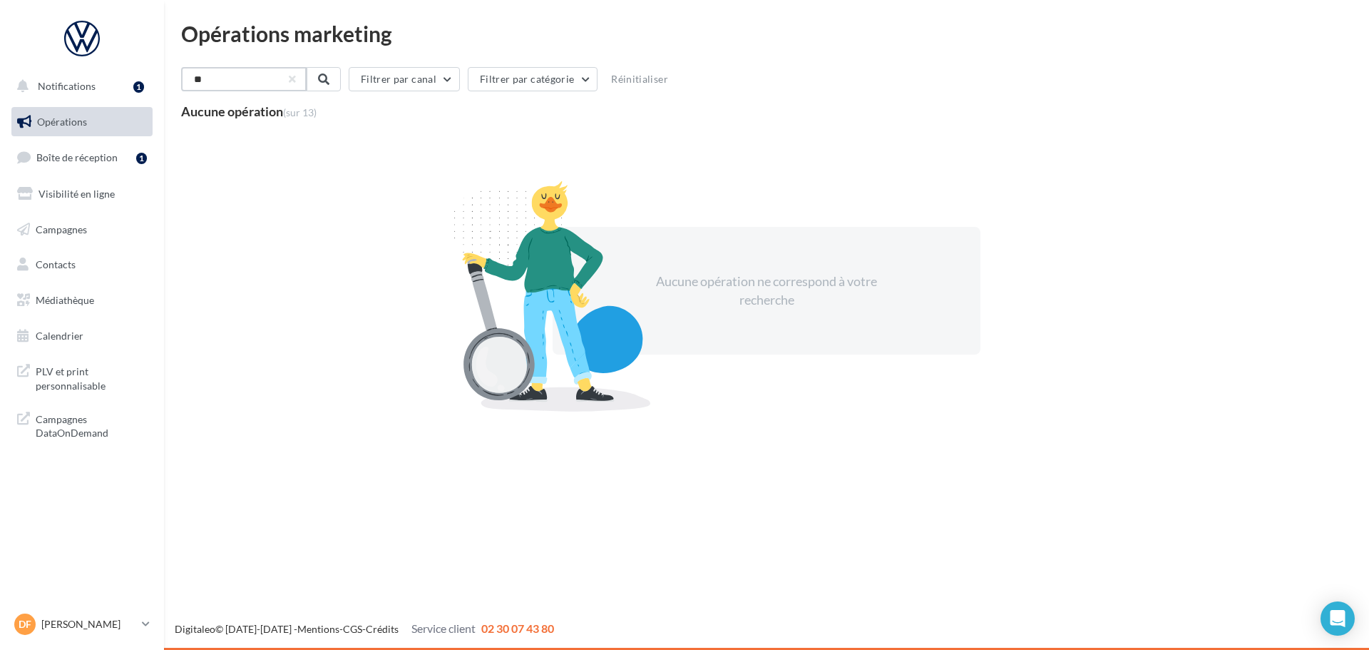
type input "*"
type input "**********"
click at [328, 76] on span at bounding box center [322, 78] width 11 height 11
click at [79, 155] on span "Boîte de réception" at bounding box center [76, 157] width 81 height 12
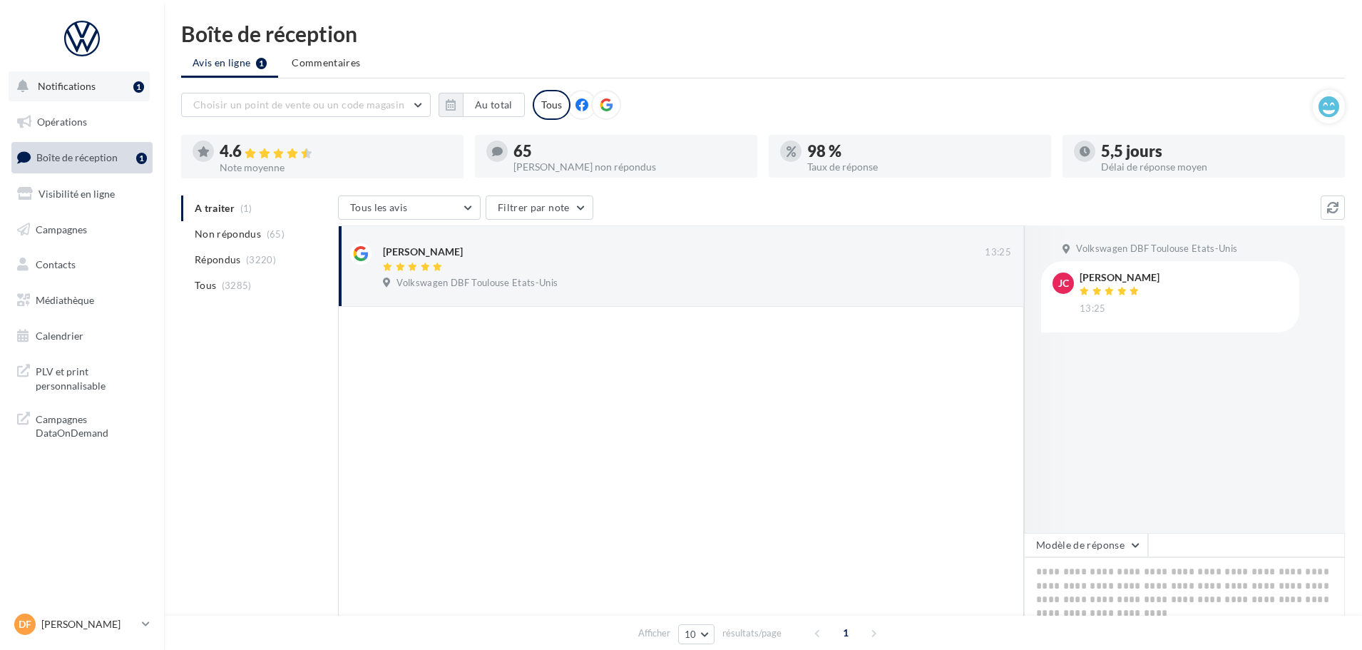
click at [68, 87] on span "Notifications" at bounding box center [67, 86] width 58 height 12
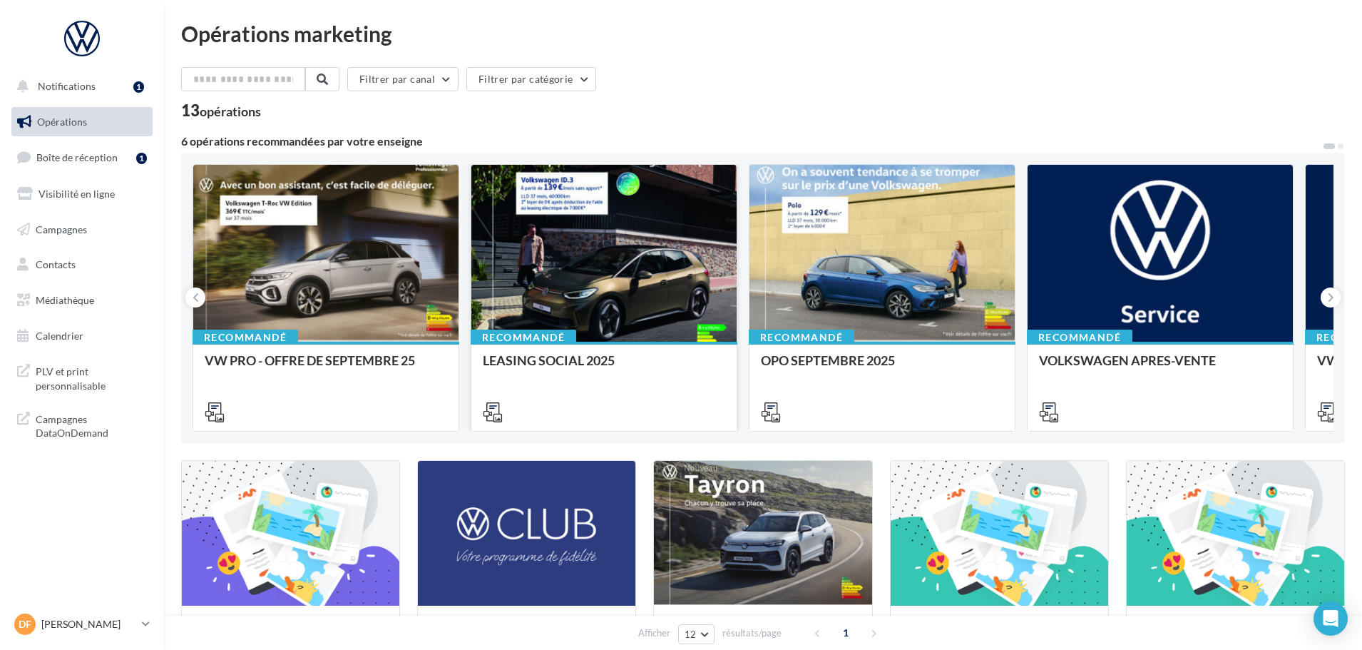
scroll to position [71, 0]
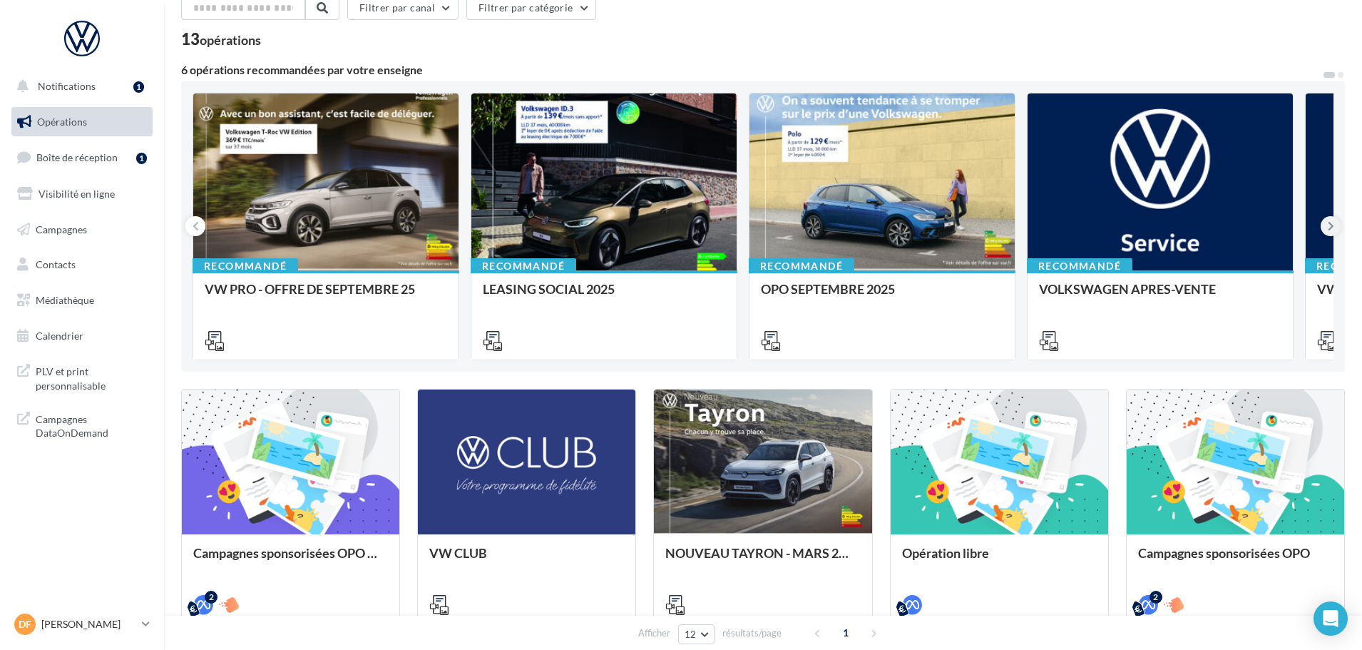
click at [1330, 228] on icon at bounding box center [1331, 226] width 6 height 14
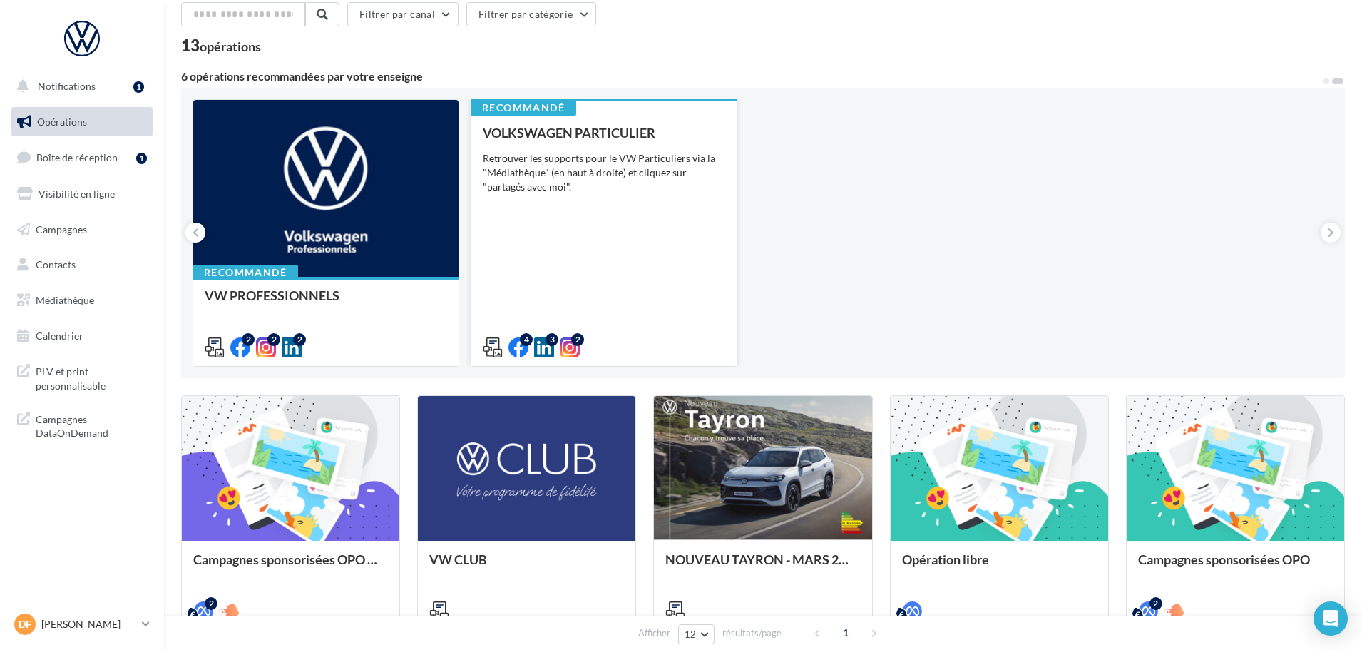
scroll to position [0, 0]
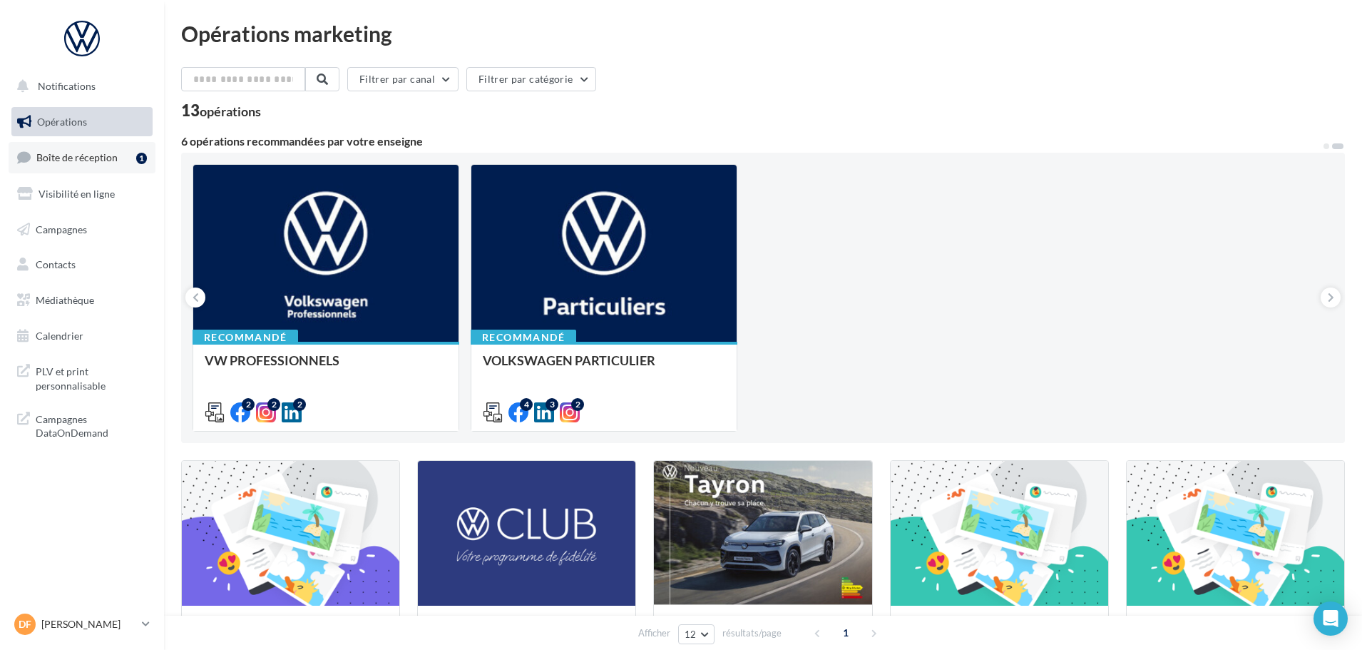
click at [104, 157] on span "Boîte de réception" at bounding box center [76, 157] width 81 height 12
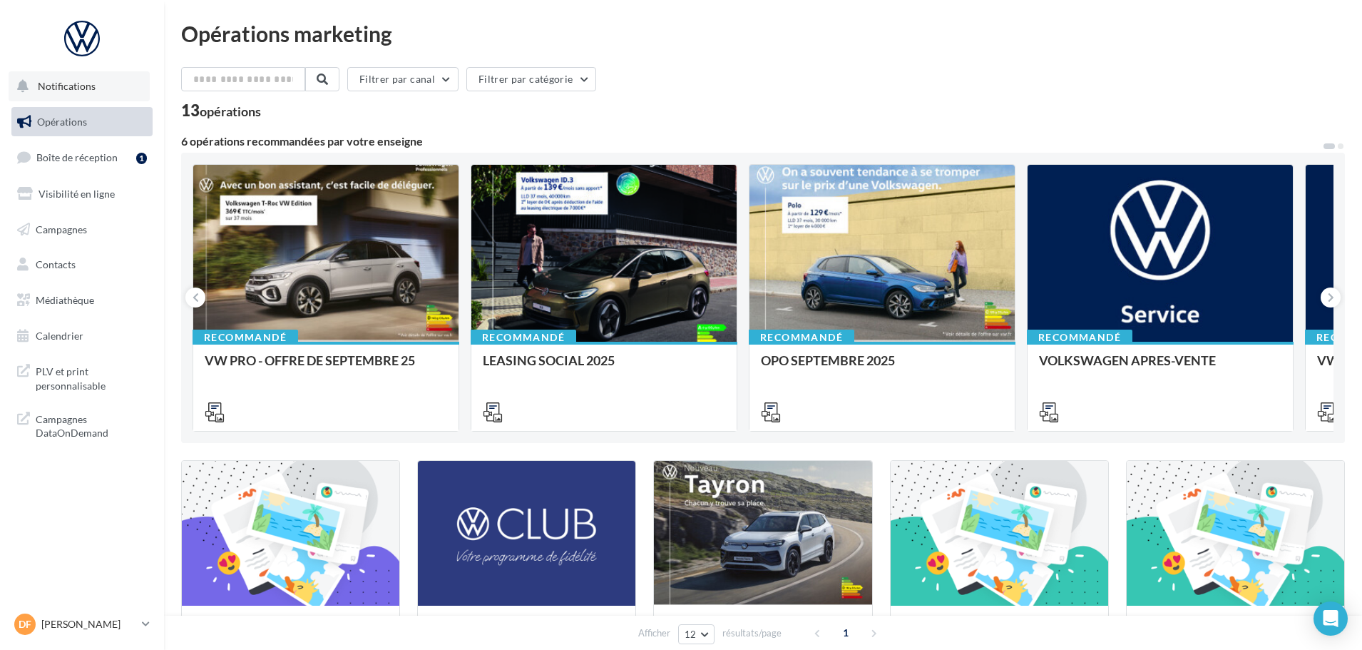
click at [51, 85] on span "Notifications" at bounding box center [67, 86] width 58 height 12
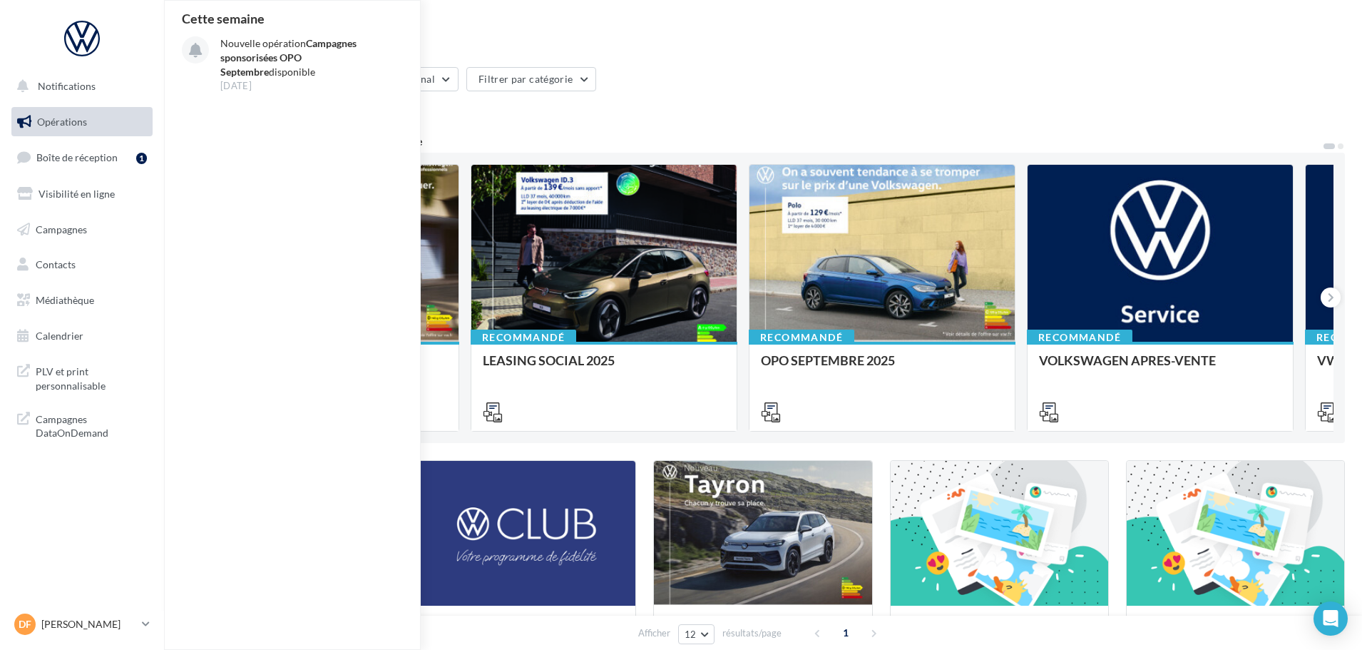
click at [717, 76] on div "Filtrer par canal Filtrer par catégorie" at bounding box center [763, 82] width 1164 height 30
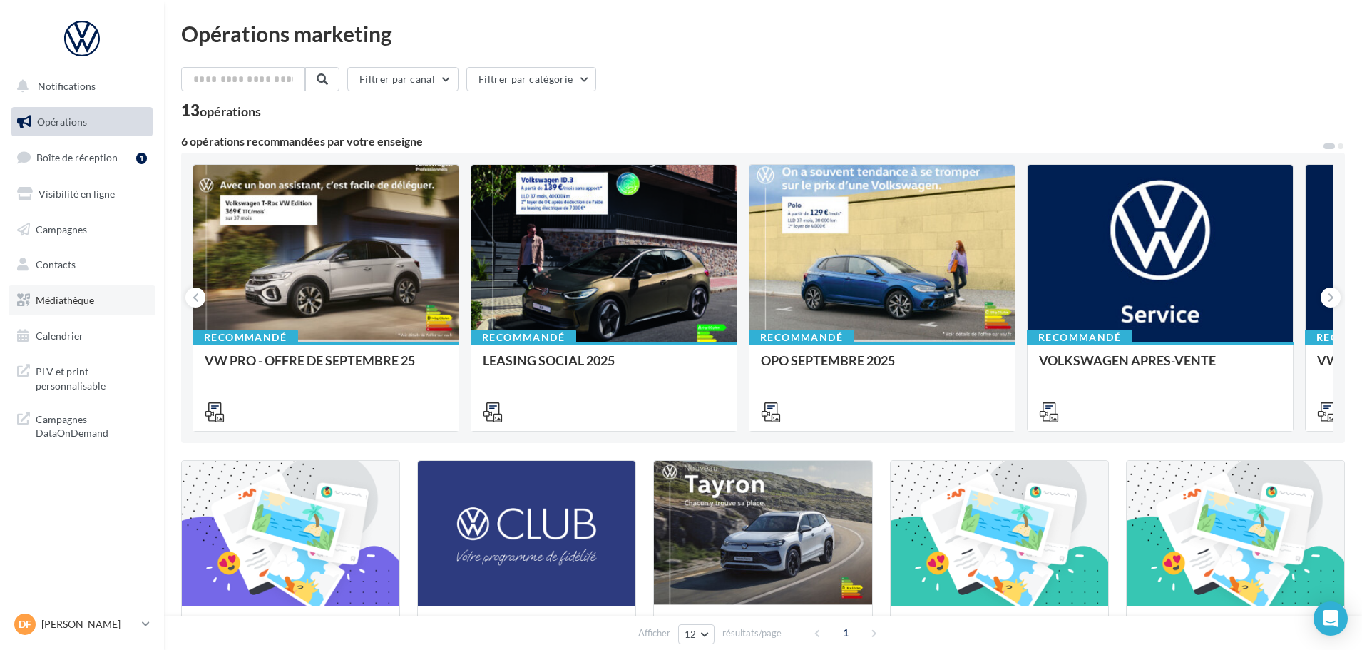
click at [66, 298] on span "Médiathèque" at bounding box center [65, 300] width 58 height 12
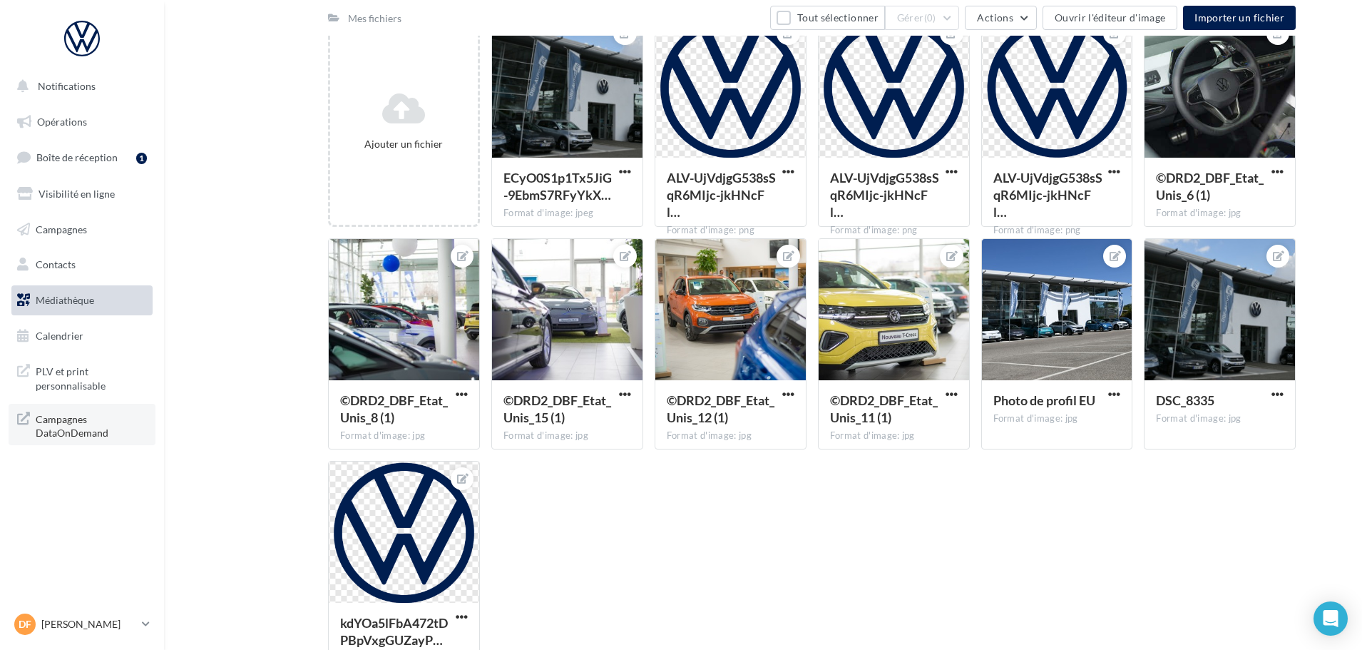
scroll to position [214, 0]
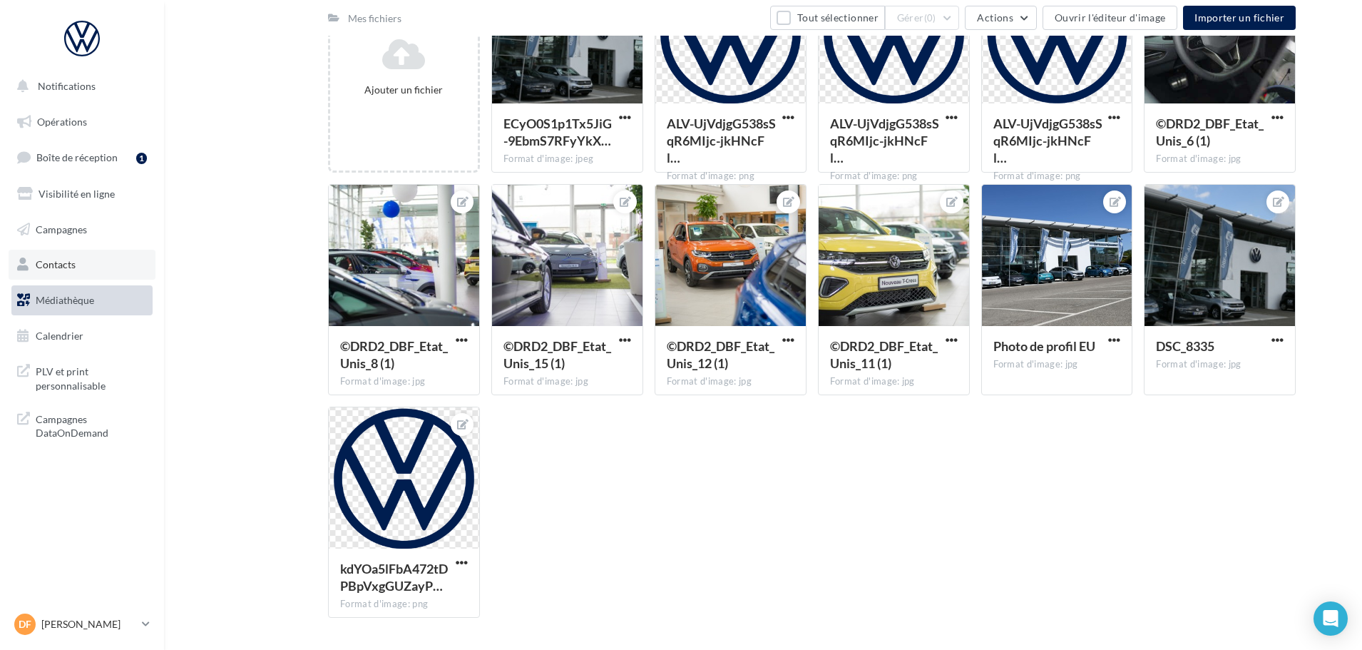
click at [58, 267] on span "Contacts" at bounding box center [56, 264] width 40 height 12
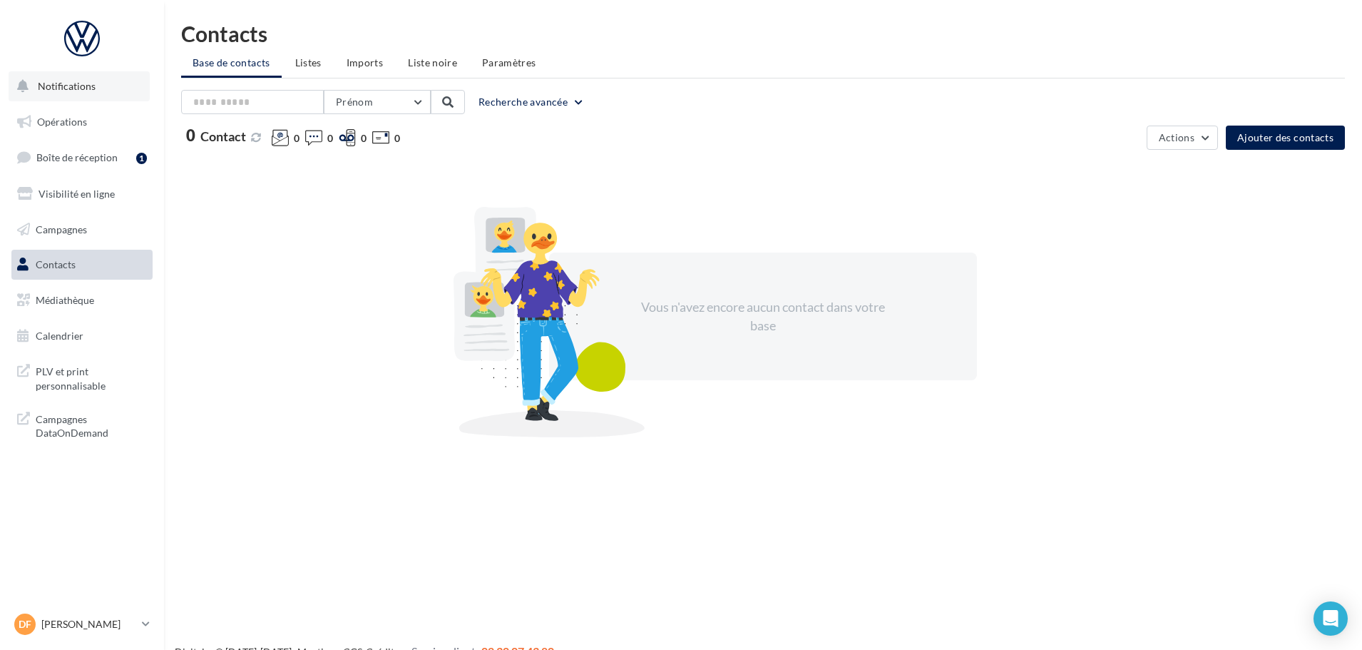
click at [74, 82] on span "Notifications" at bounding box center [67, 86] width 58 height 12
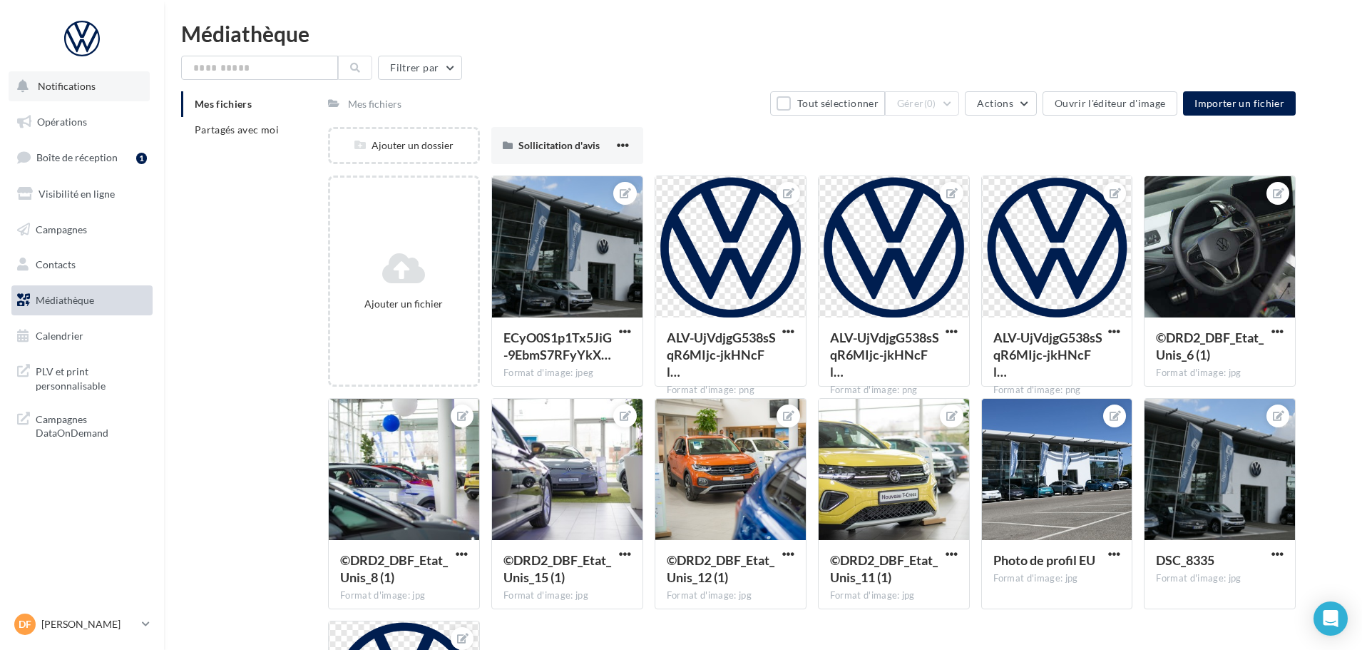
click at [86, 86] on span "Notifications" at bounding box center [67, 86] width 58 height 12
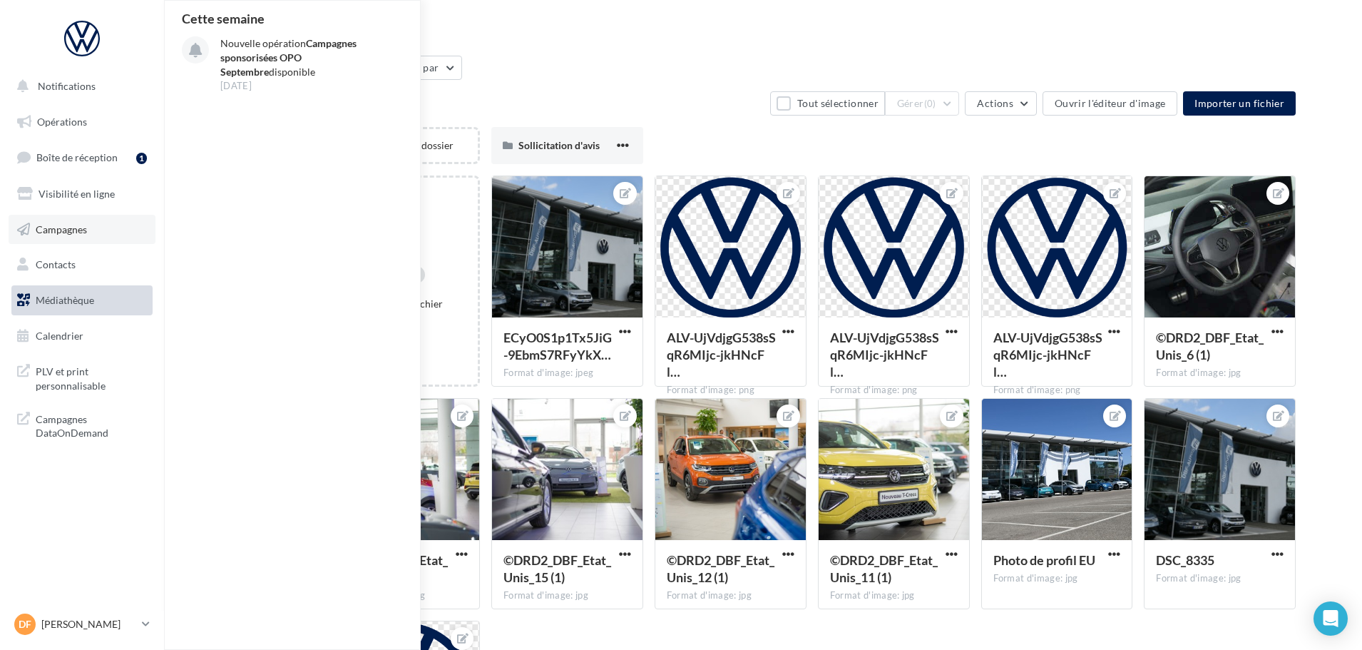
click at [51, 226] on span "Campagnes" at bounding box center [61, 229] width 51 height 12
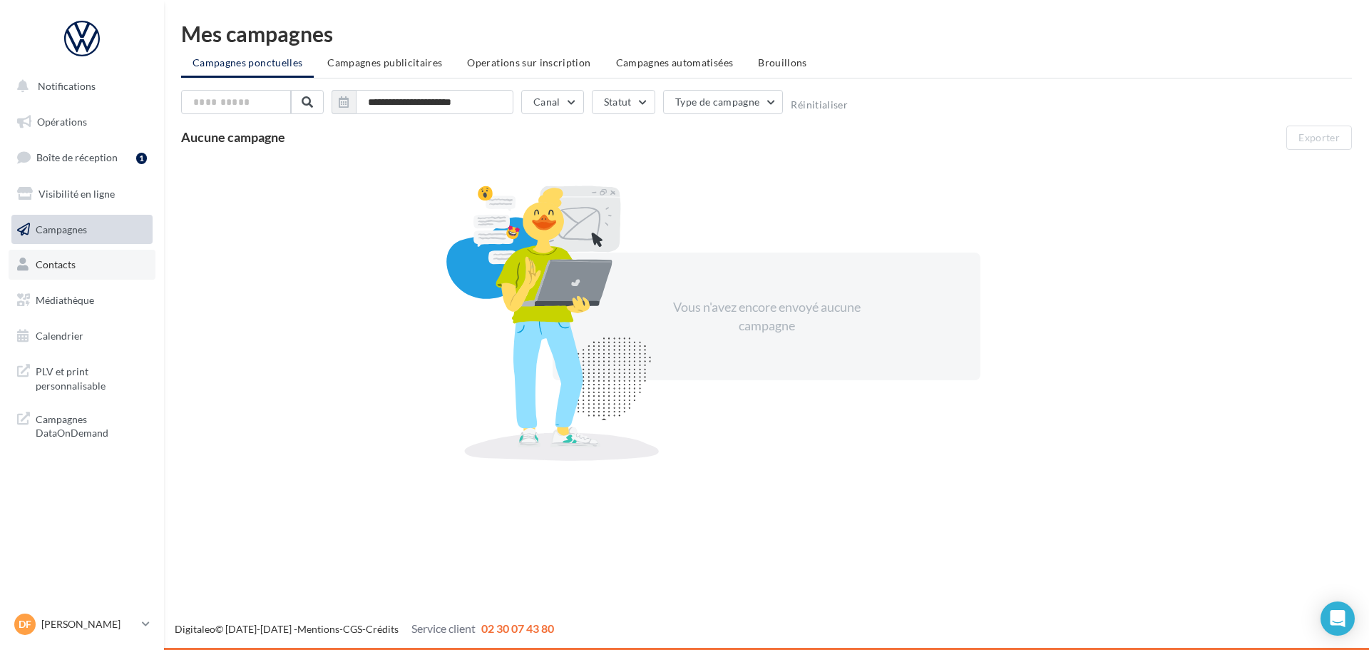
click at [70, 274] on link "Contacts" at bounding box center [82, 265] width 147 height 30
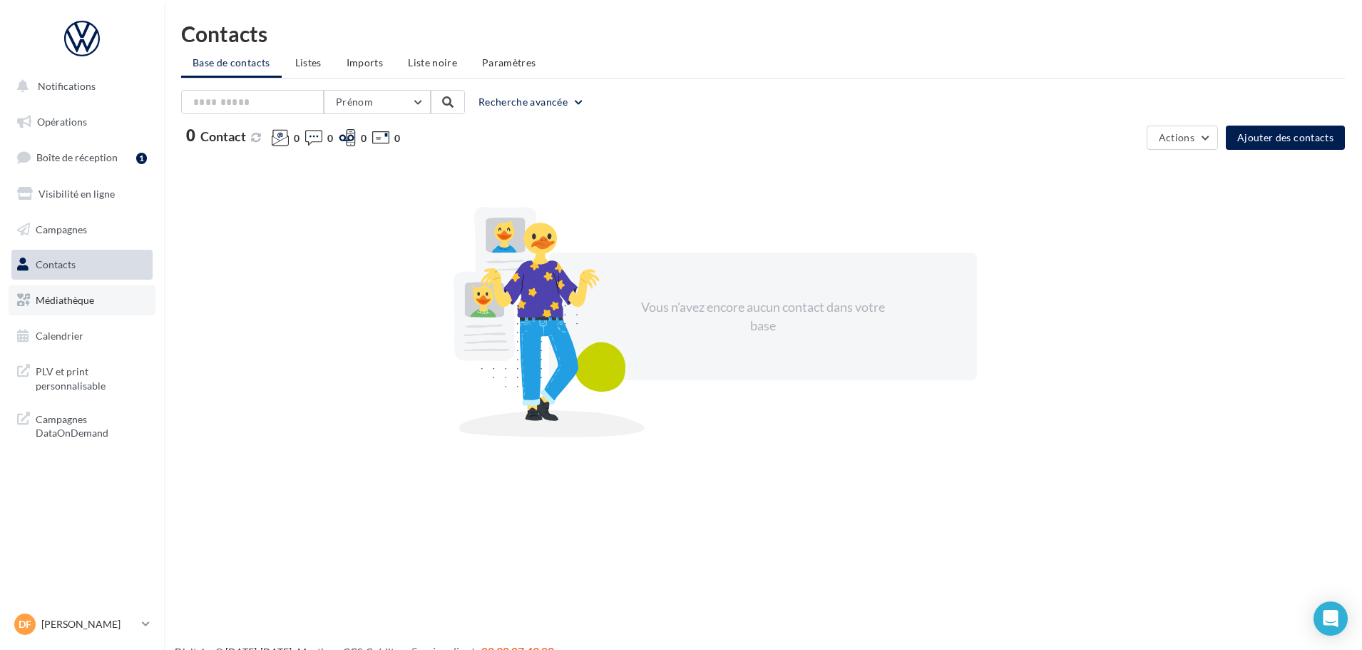
click at [77, 301] on span "Médiathèque" at bounding box center [65, 300] width 58 height 12
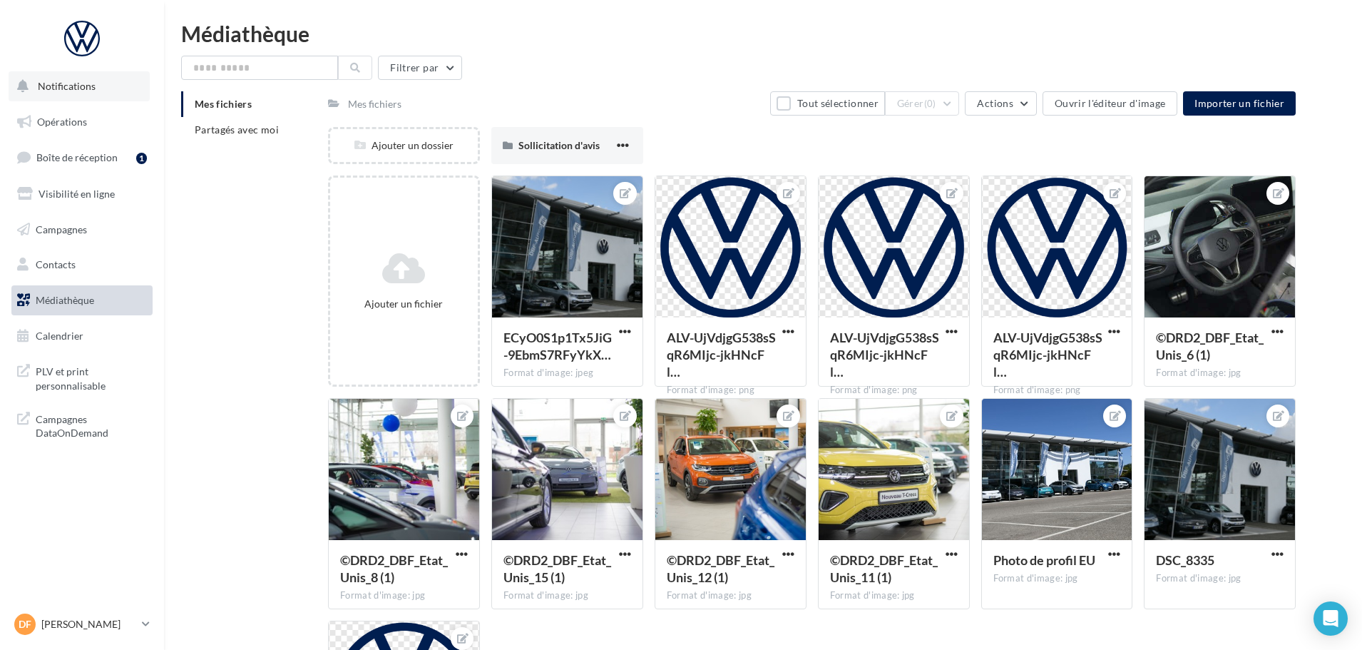
click at [71, 90] on span "Notifications" at bounding box center [67, 86] width 58 height 12
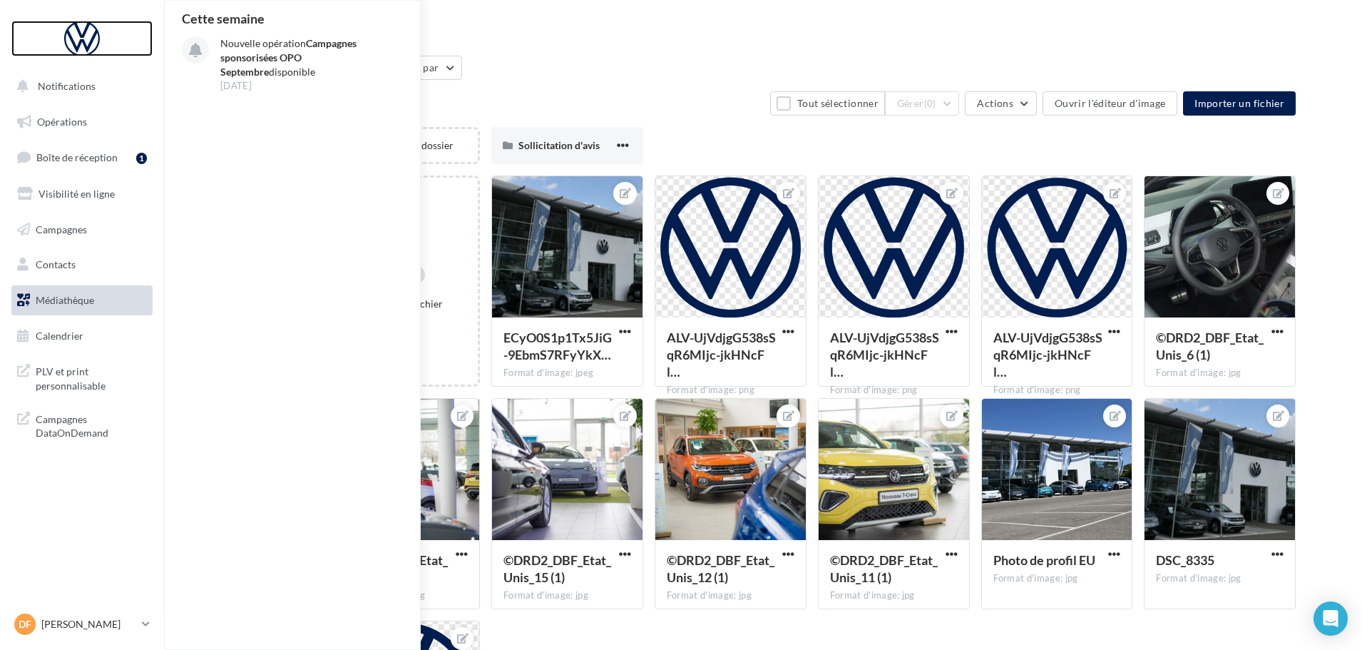
click at [88, 42] on div at bounding box center [82, 39] width 114 height 36
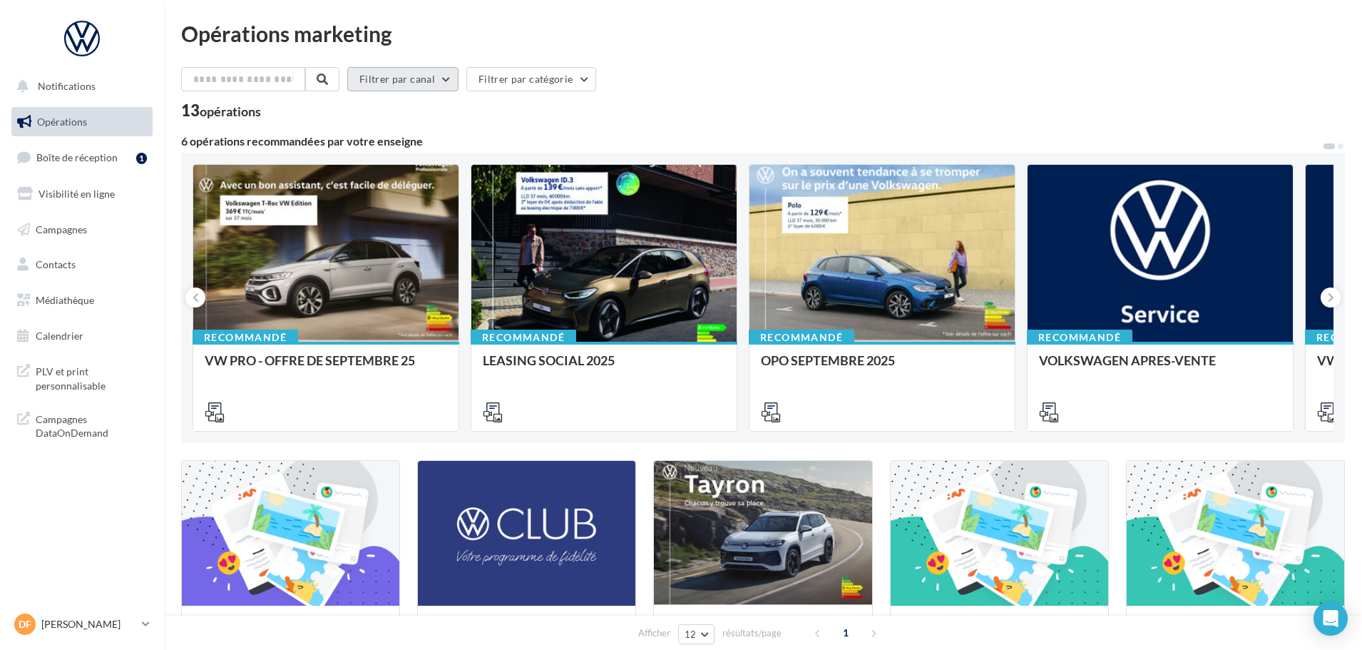
click at [454, 79] on button "Filtrer par canal" at bounding box center [402, 79] width 111 height 24
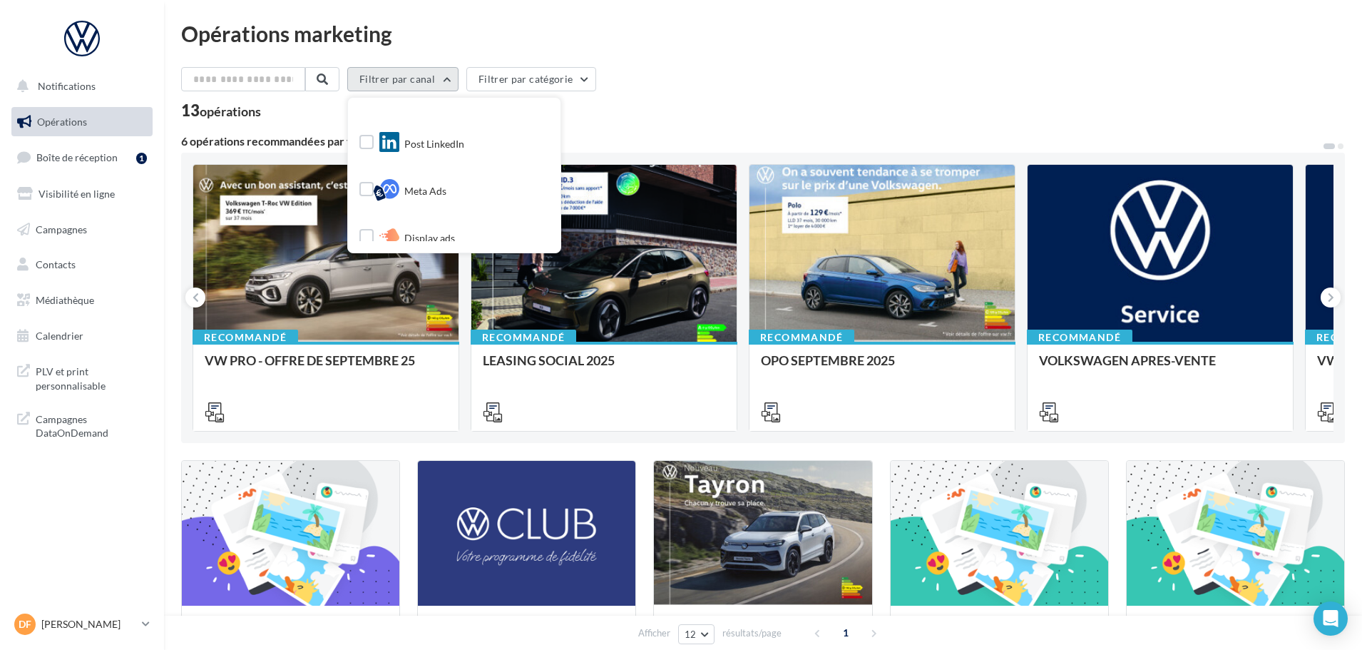
scroll to position [170, 0]
click at [700, 104] on div "13 opérations" at bounding box center [763, 112] width 1164 height 19
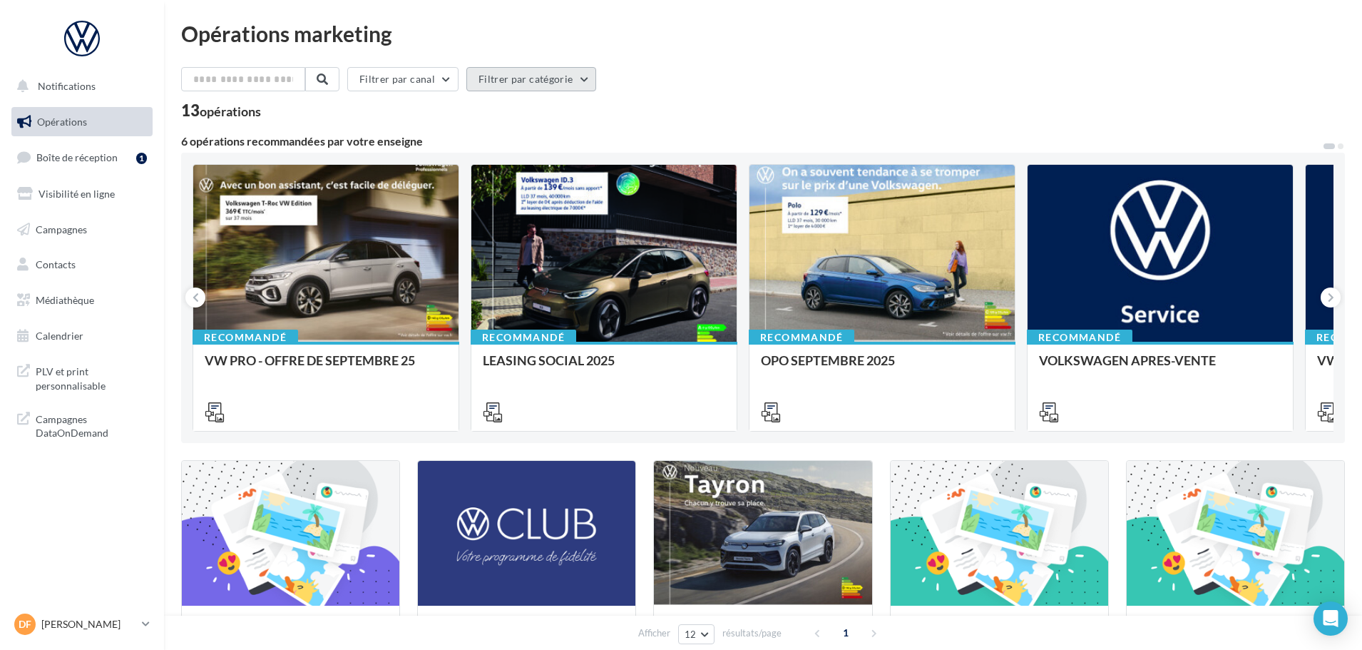
click at [588, 81] on button "Filtrer par catégorie" at bounding box center [531, 79] width 130 height 24
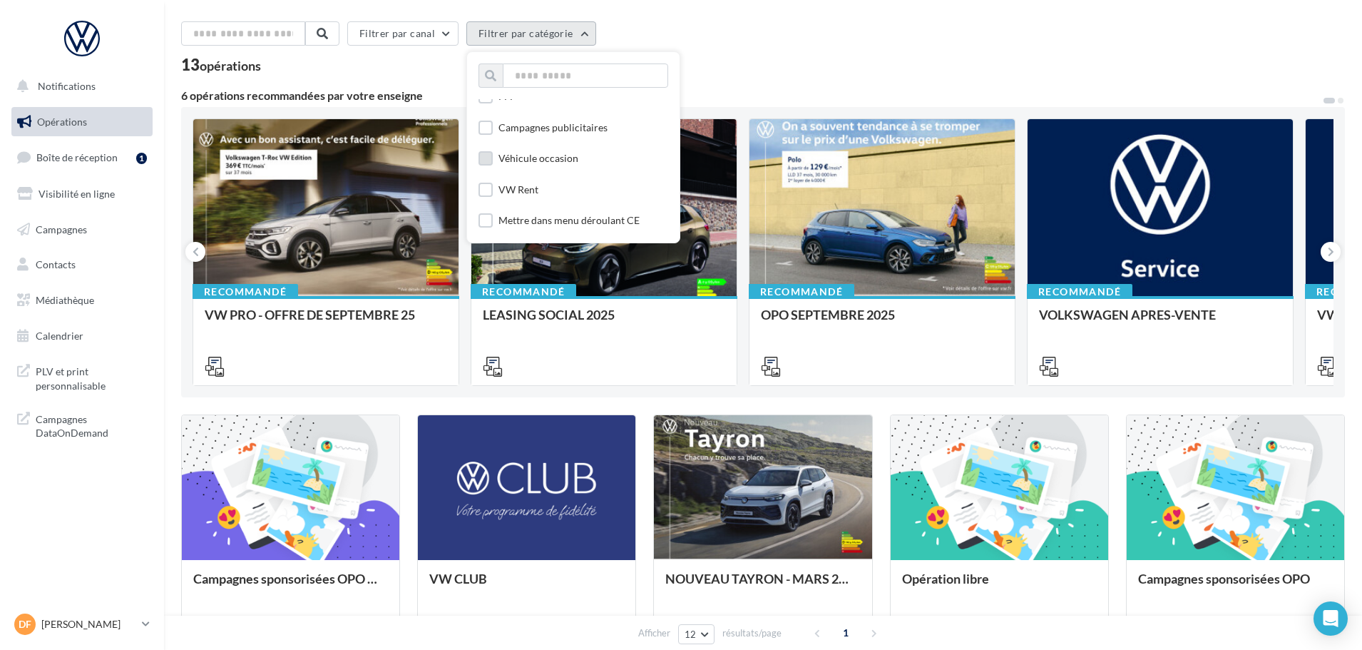
scroll to position [71, 0]
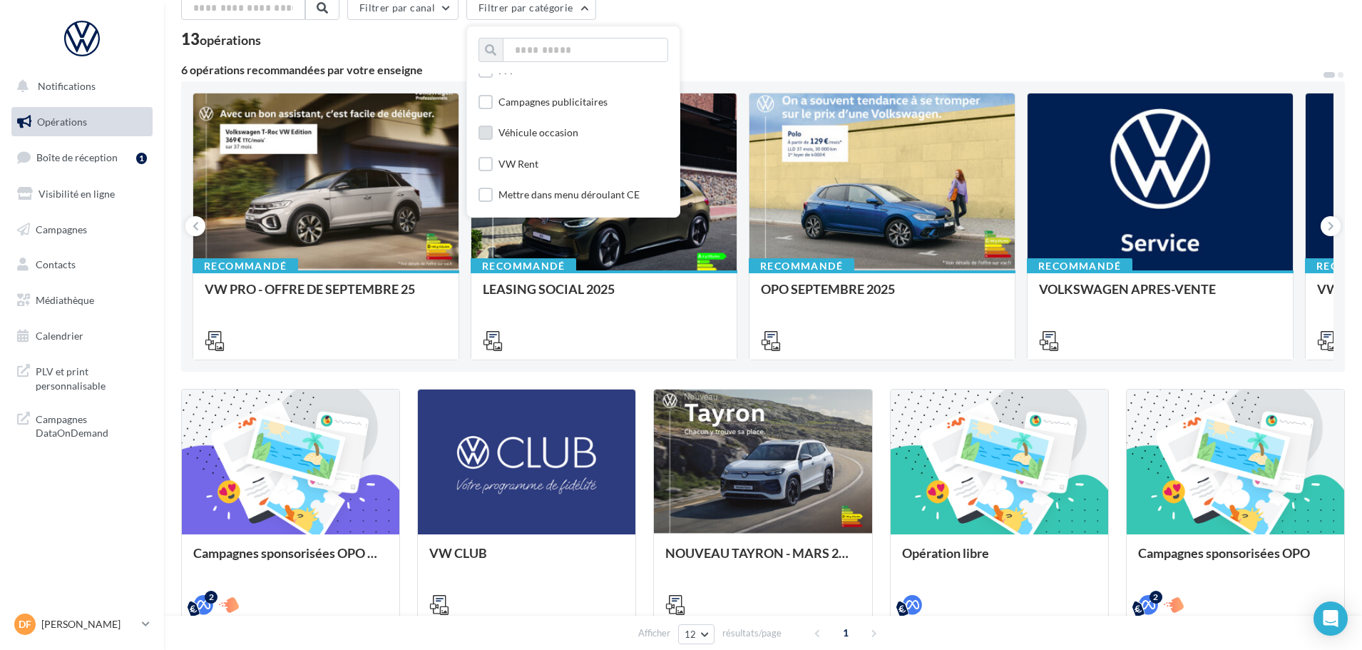
click at [493, 133] on label at bounding box center [486, 133] width 14 height 14
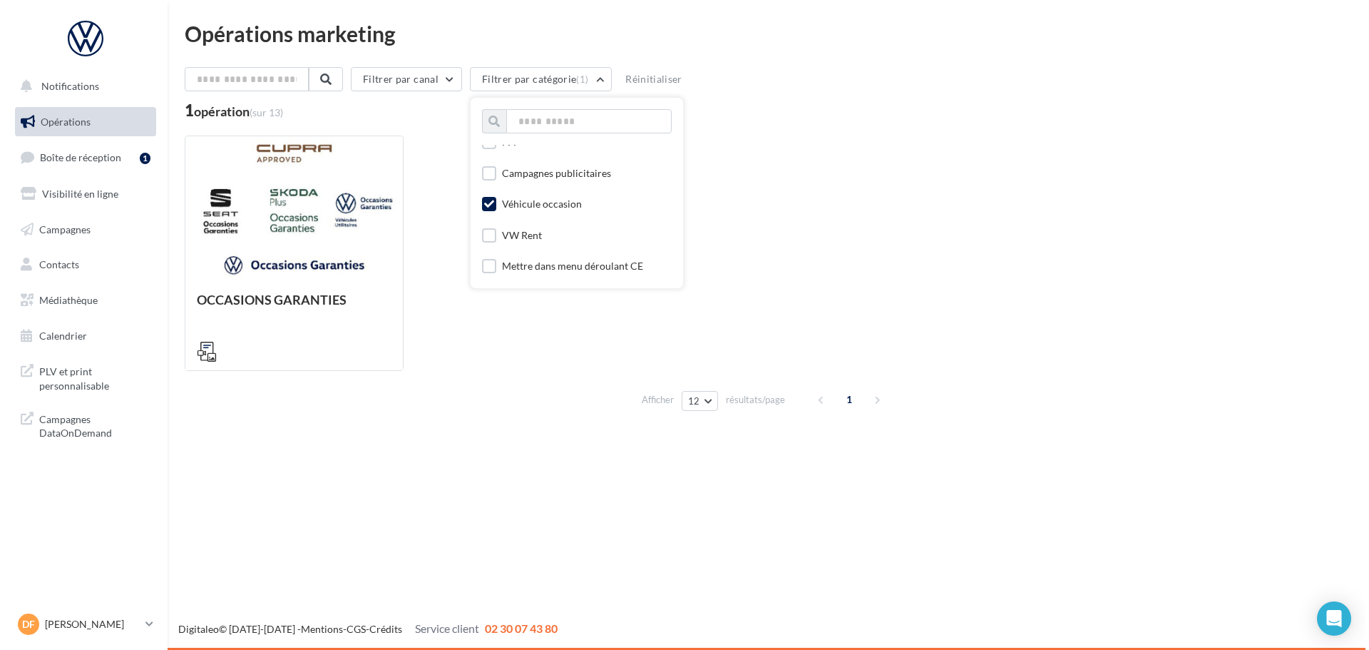
scroll to position [0, 0]
click at [235, 84] on input "text" at bounding box center [244, 79] width 126 height 24
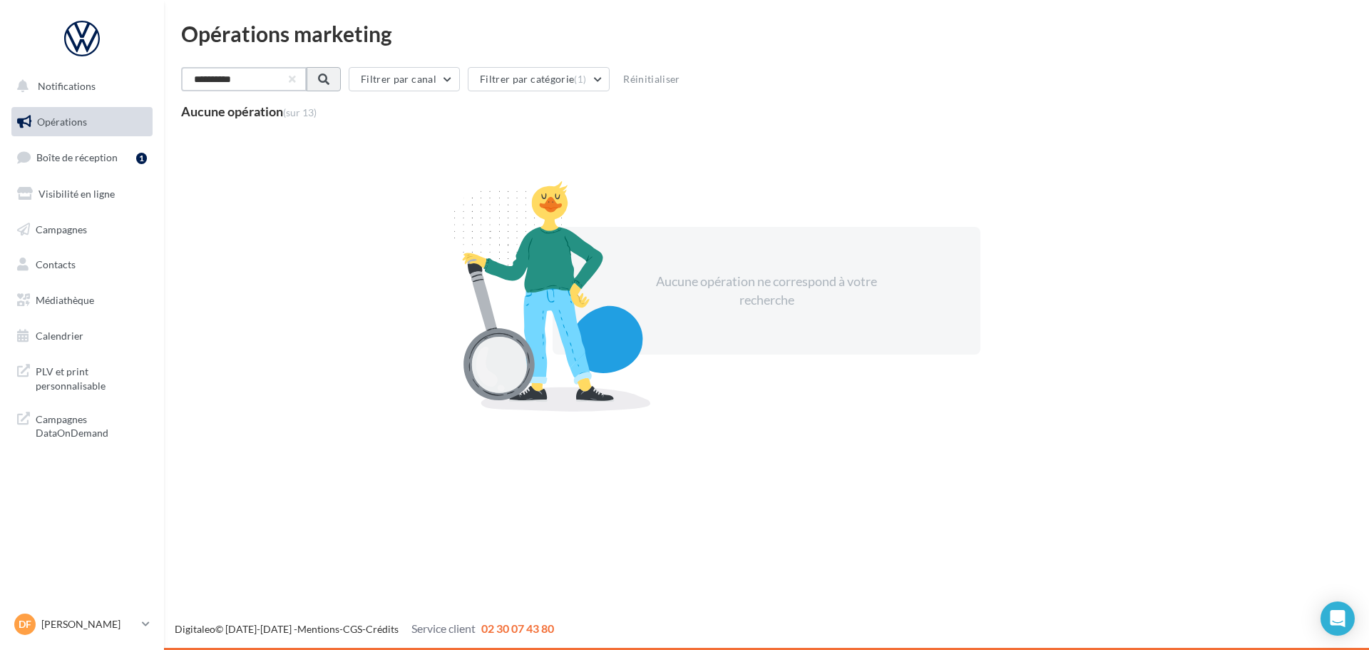
type input "**********"
click at [328, 79] on span at bounding box center [322, 78] width 11 height 11
click at [93, 152] on span "Boîte de réception" at bounding box center [76, 157] width 81 height 12
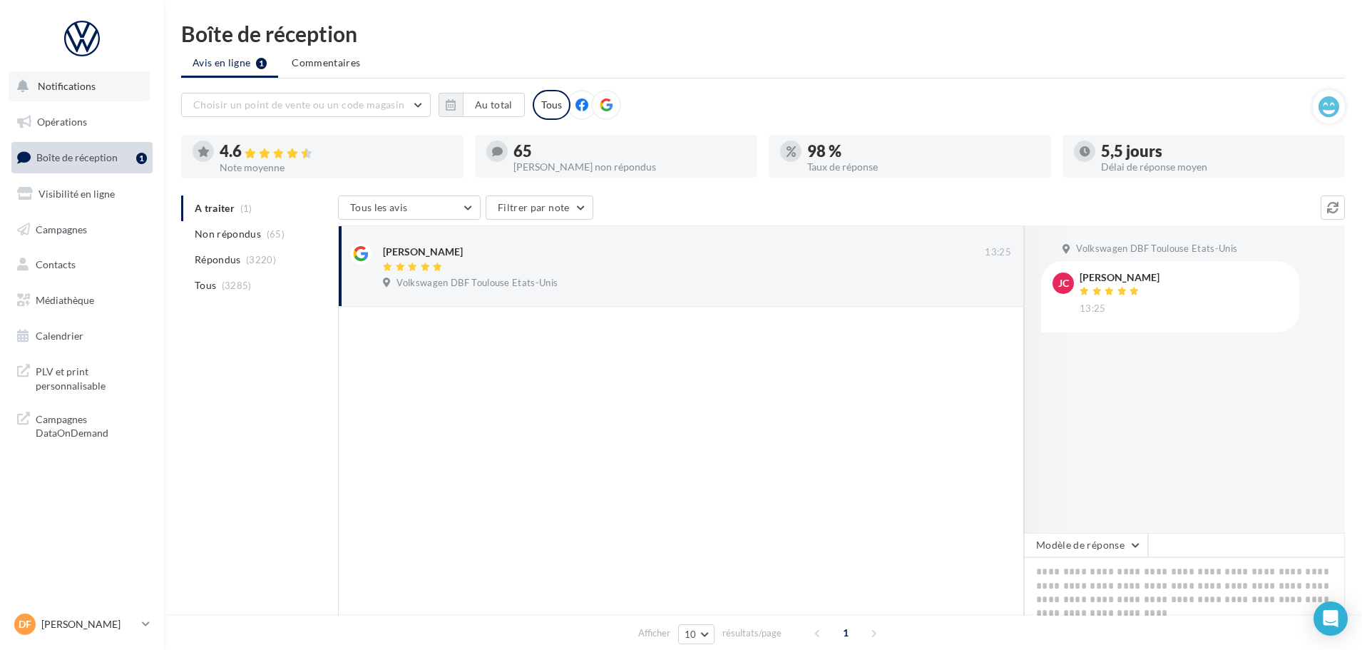
click at [56, 83] on span "Notifications" at bounding box center [67, 86] width 58 height 12
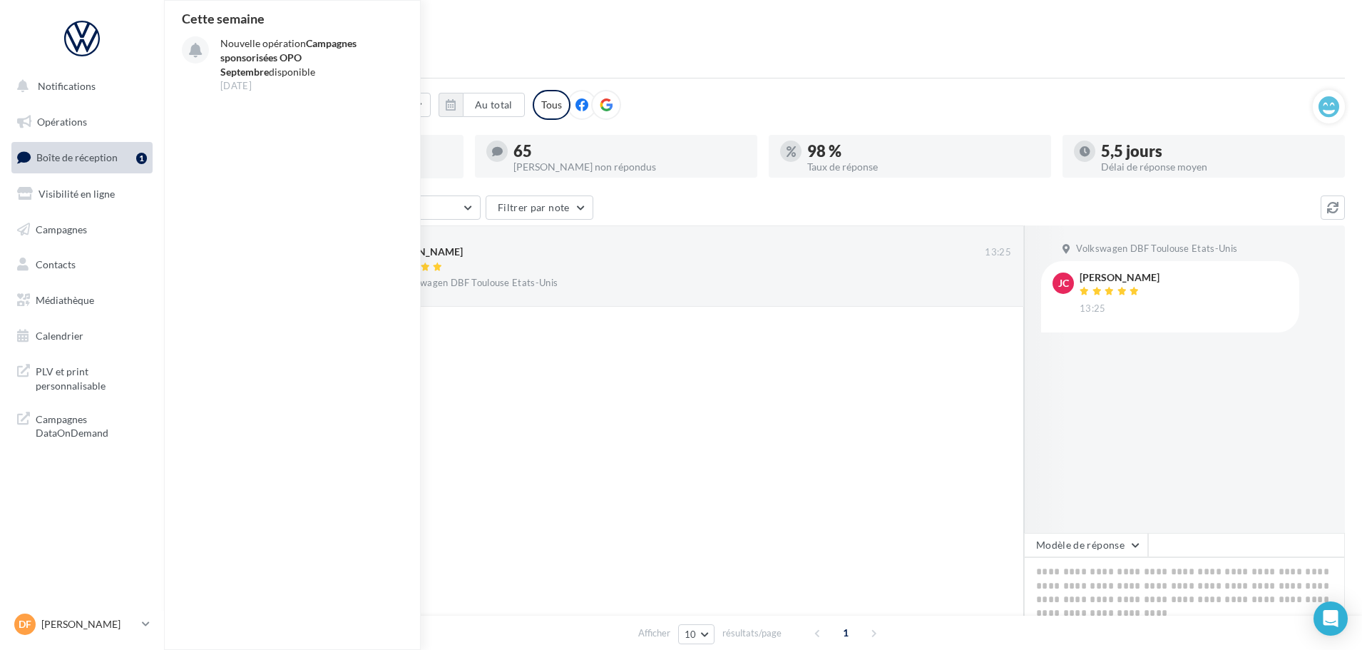
click at [798, 46] on div "Boîte de réception Avis en ligne 1 Commentaires Choisir un point de vente ou un…" at bounding box center [763, 373] width 1198 height 700
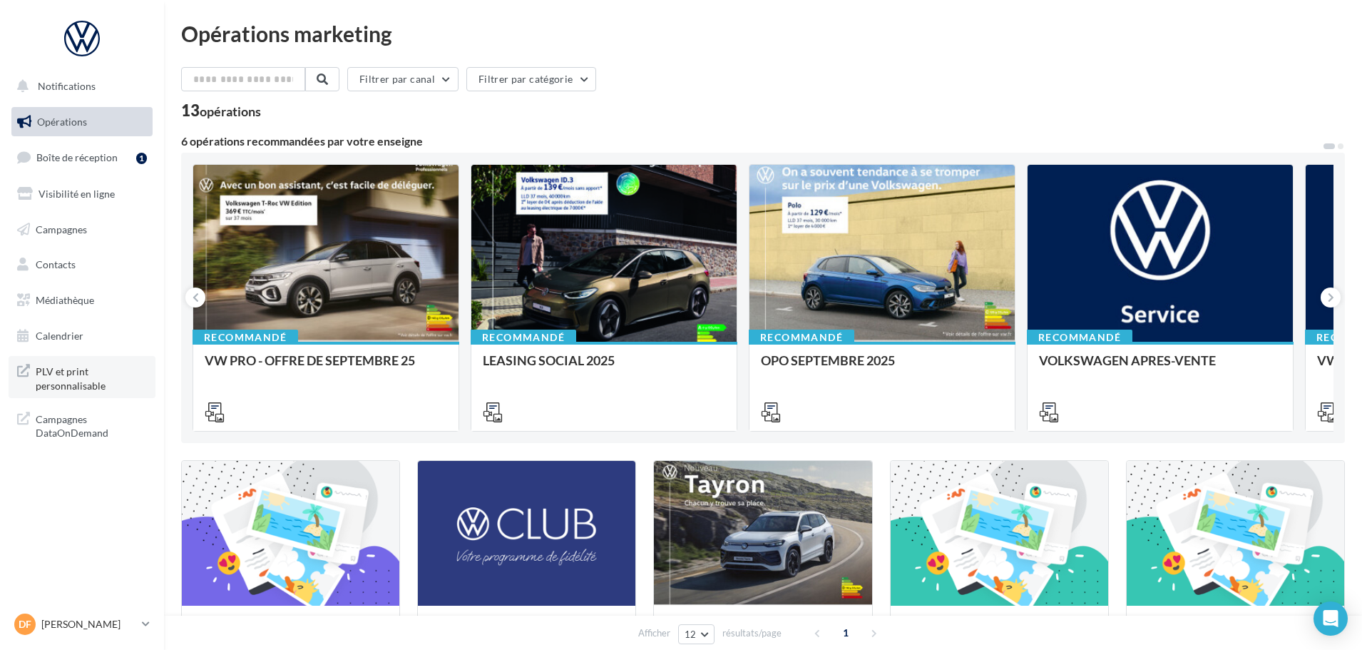
click at [68, 376] on span "PLV et print personnalisable" at bounding box center [91, 377] width 111 height 31
click at [76, 153] on span "Boîte de réception" at bounding box center [76, 157] width 81 height 12
